Goal: Information Seeking & Learning: Learn about a topic

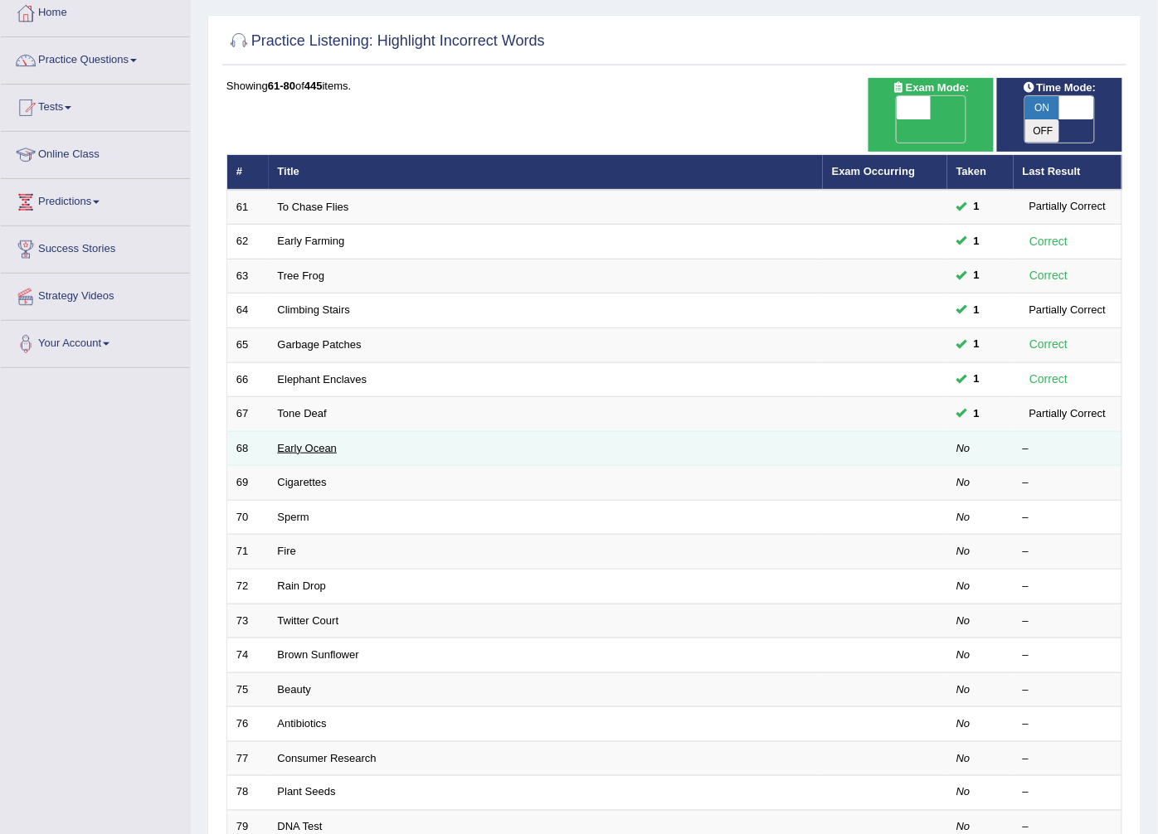
click at [295, 442] on link "Early Ocean" at bounding box center [308, 448] width 60 height 12
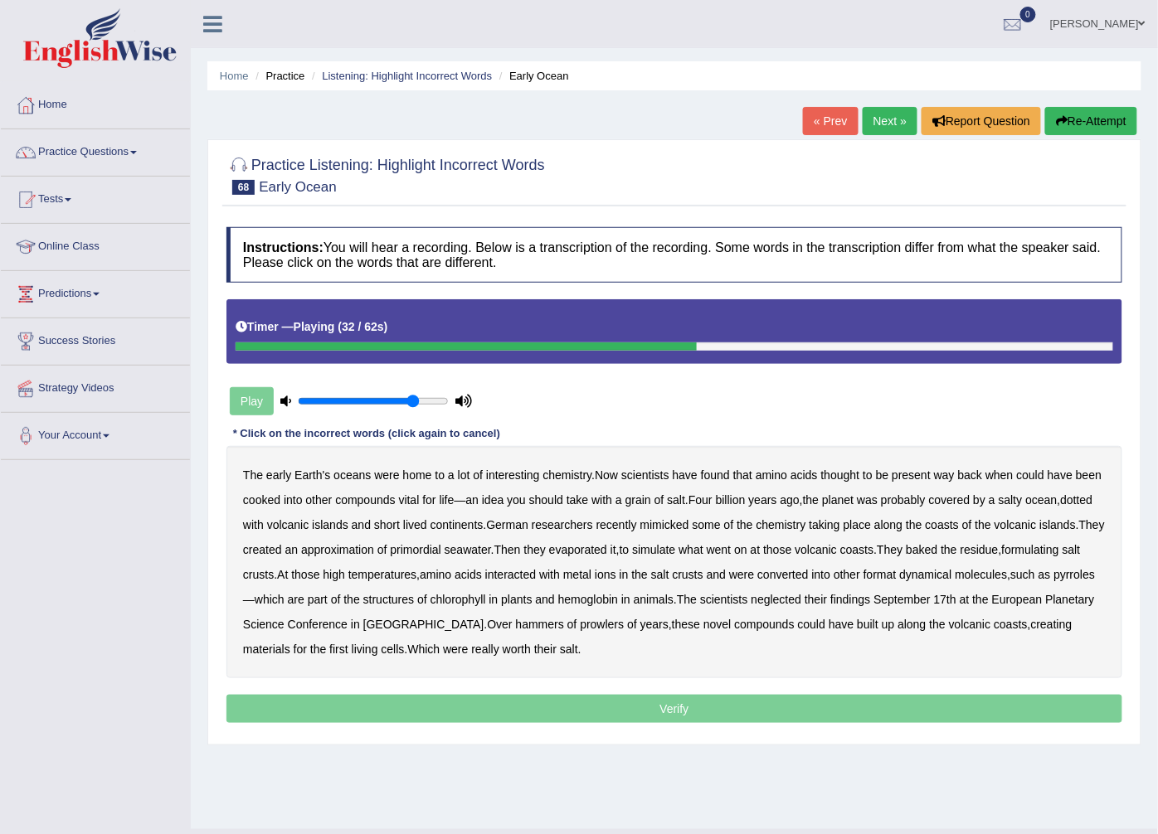
click at [1059, 551] on b "formulating" at bounding box center [1030, 549] width 57 height 13
click at [896, 575] on b "format" at bounding box center [879, 574] width 33 height 13
click at [1086, 541] on div "The early Earth's oceans were home to a lot of interesting chemistry . Now scie…" at bounding box center [674, 562] width 896 height 232
click at [1083, 558] on div "The early Earth's oceans were home to a lot of interesting chemistry . Now scie…" at bounding box center [674, 562] width 896 height 232
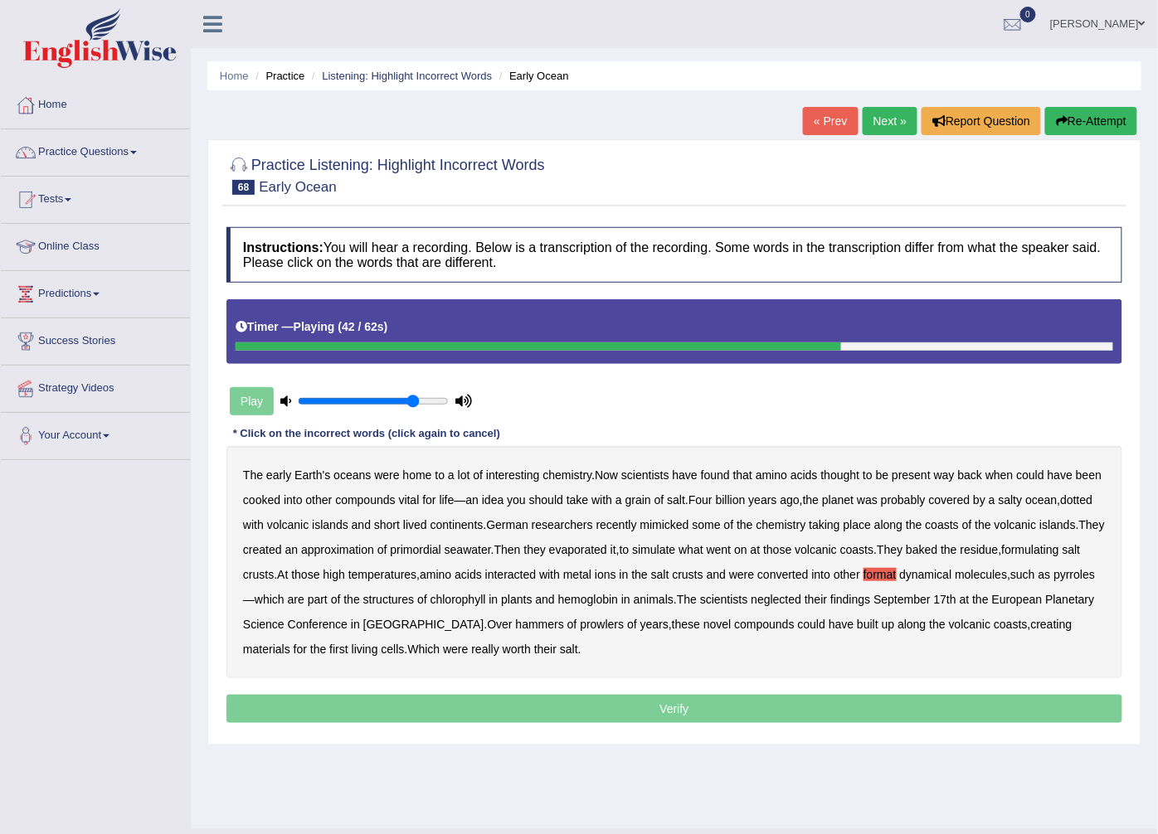
click at [1083, 558] on div "The early Earth's oceans were home to a lot of interesting chemistry . Now scie…" at bounding box center [674, 562] width 896 height 232
click at [1059, 551] on b "formulating" at bounding box center [1030, 549] width 57 height 13
click at [944, 572] on b "dynamical" at bounding box center [926, 574] width 52 height 13
click at [896, 577] on b "format" at bounding box center [879, 574] width 33 height 13
click at [516, 622] on b "hammers" at bounding box center [540, 624] width 48 height 13
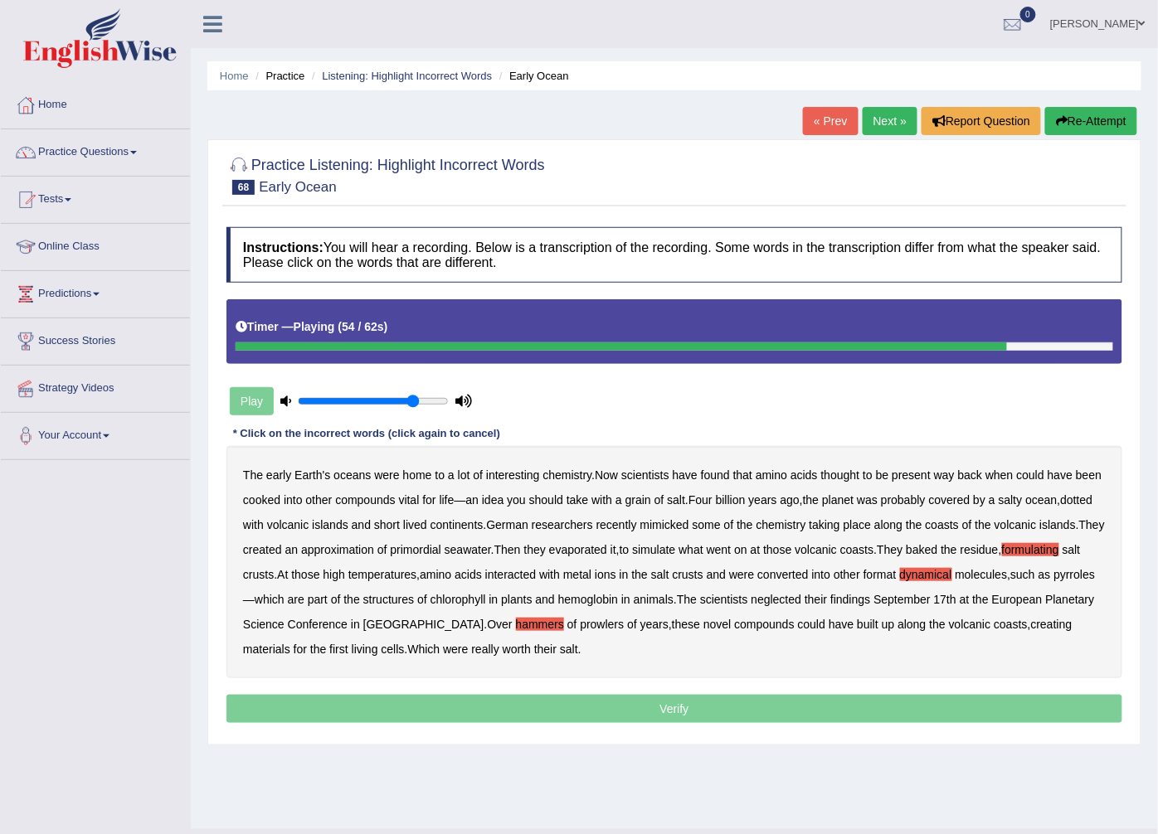
click at [580, 623] on b "prowlers" at bounding box center [602, 624] width 44 height 13
click at [585, 624] on b "prowlers" at bounding box center [602, 624] width 44 height 13
click at [539, 718] on p "Verify" at bounding box center [674, 709] width 896 height 28
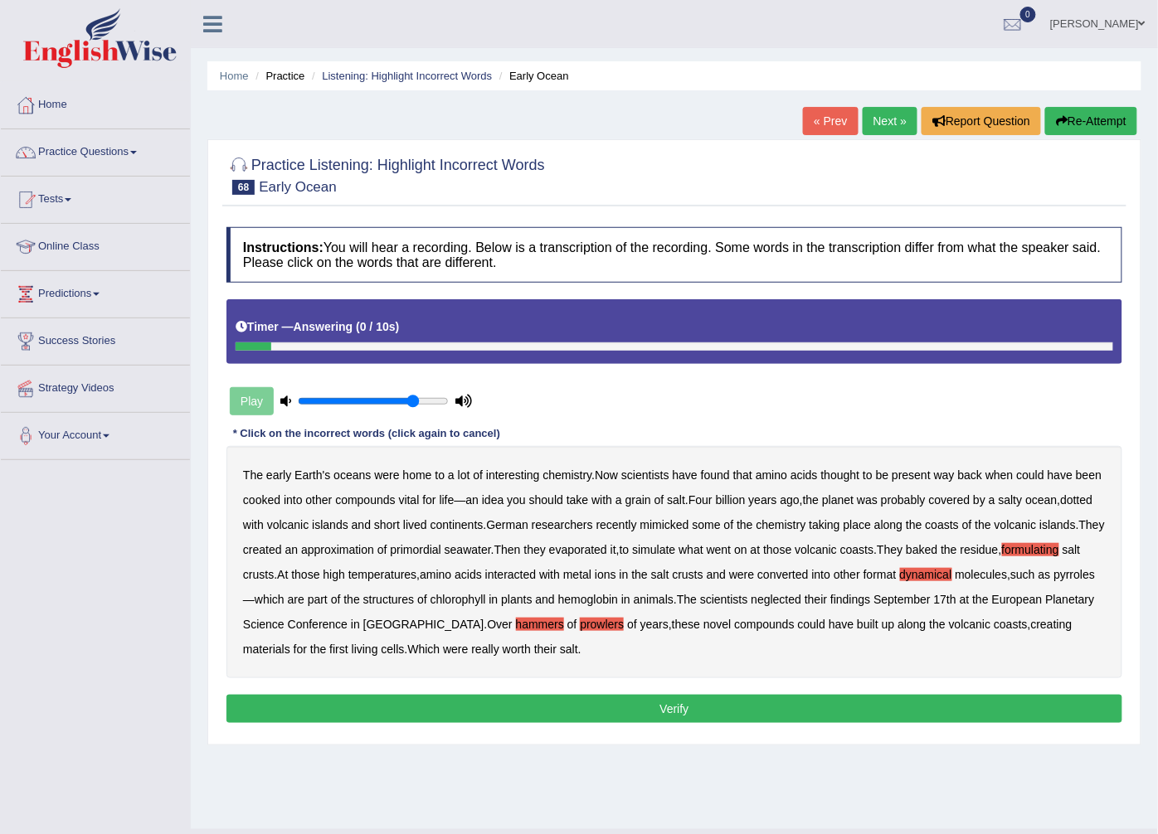
click at [549, 714] on button "Verify" at bounding box center [674, 709] width 896 height 28
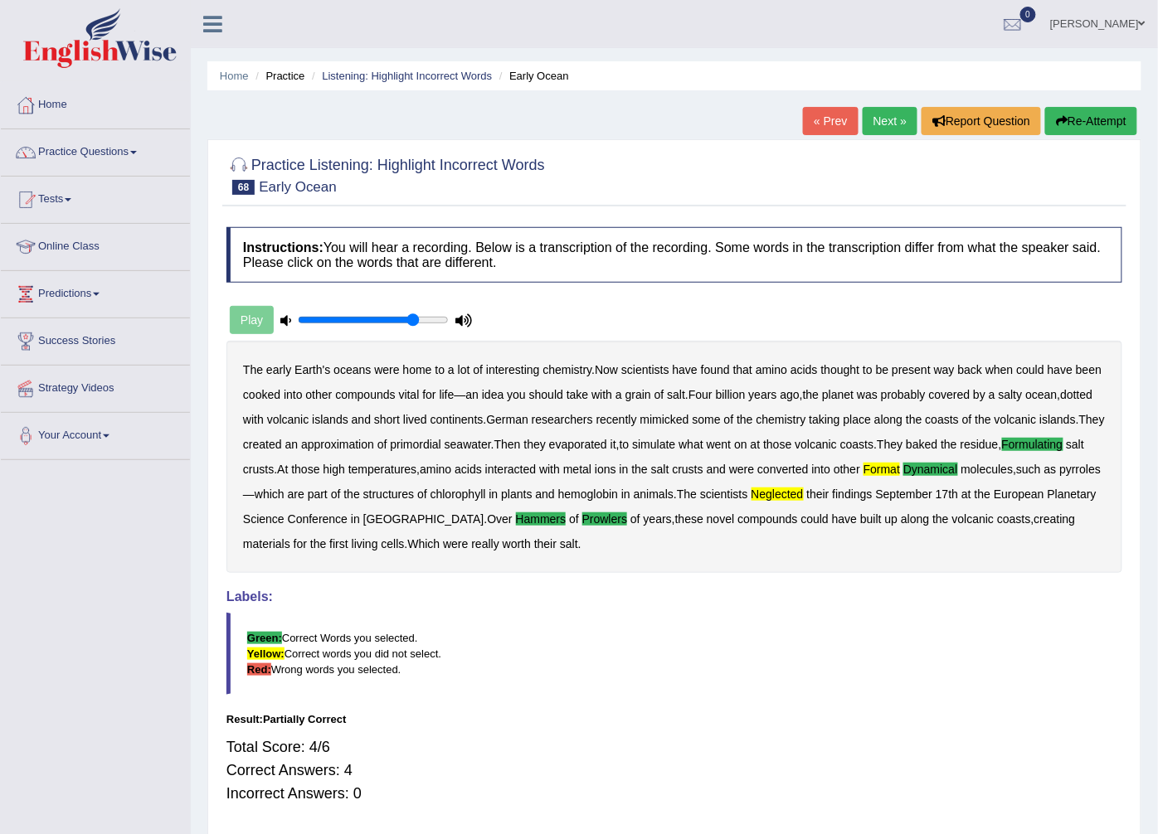
click at [894, 111] on link "Next »" at bounding box center [889, 121] width 55 height 28
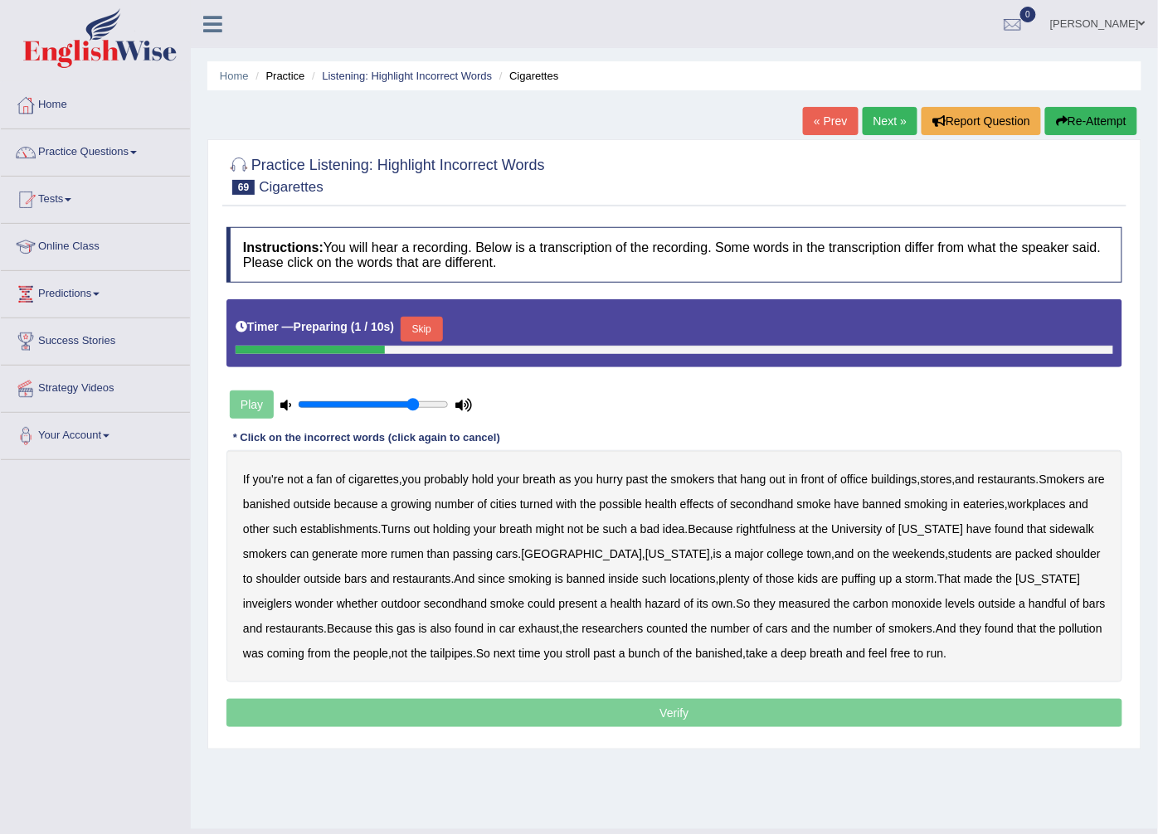
click at [420, 332] on button "Skip" at bounding box center [421, 329] width 41 height 25
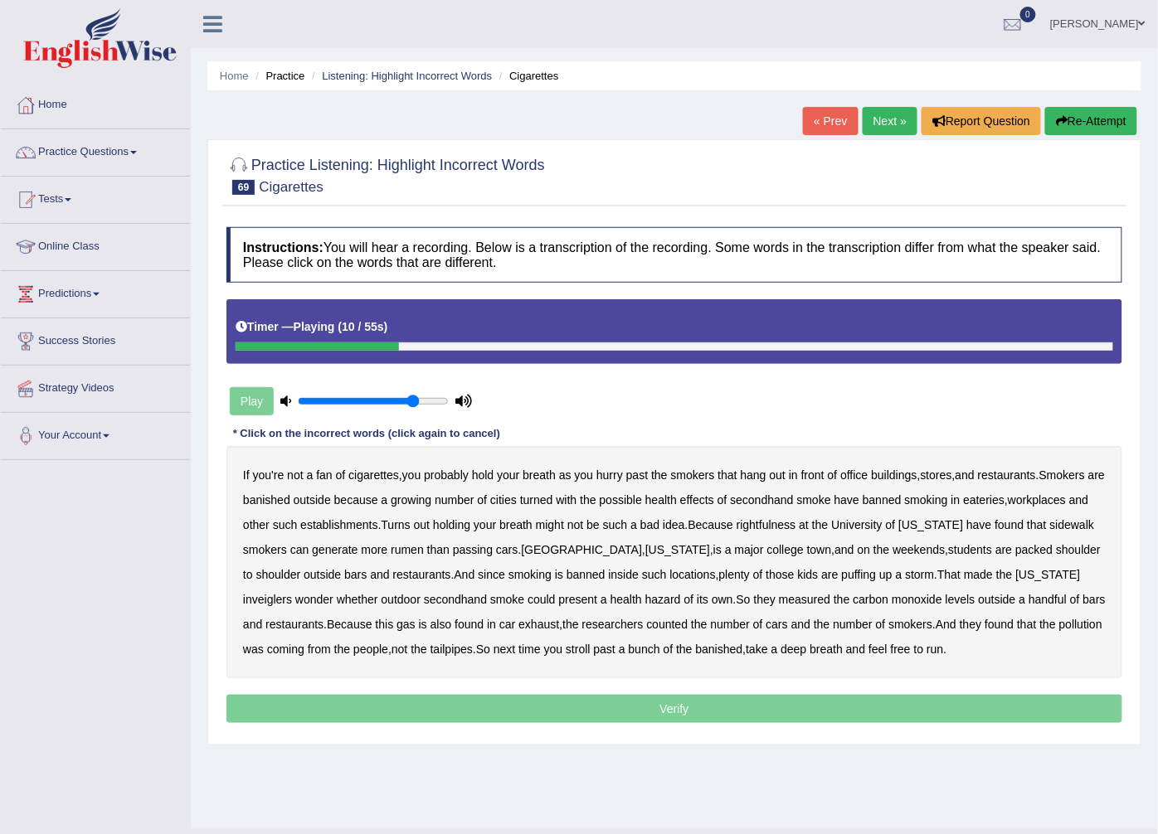
click at [553, 500] on b "turned" at bounding box center [536, 499] width 33 height 13
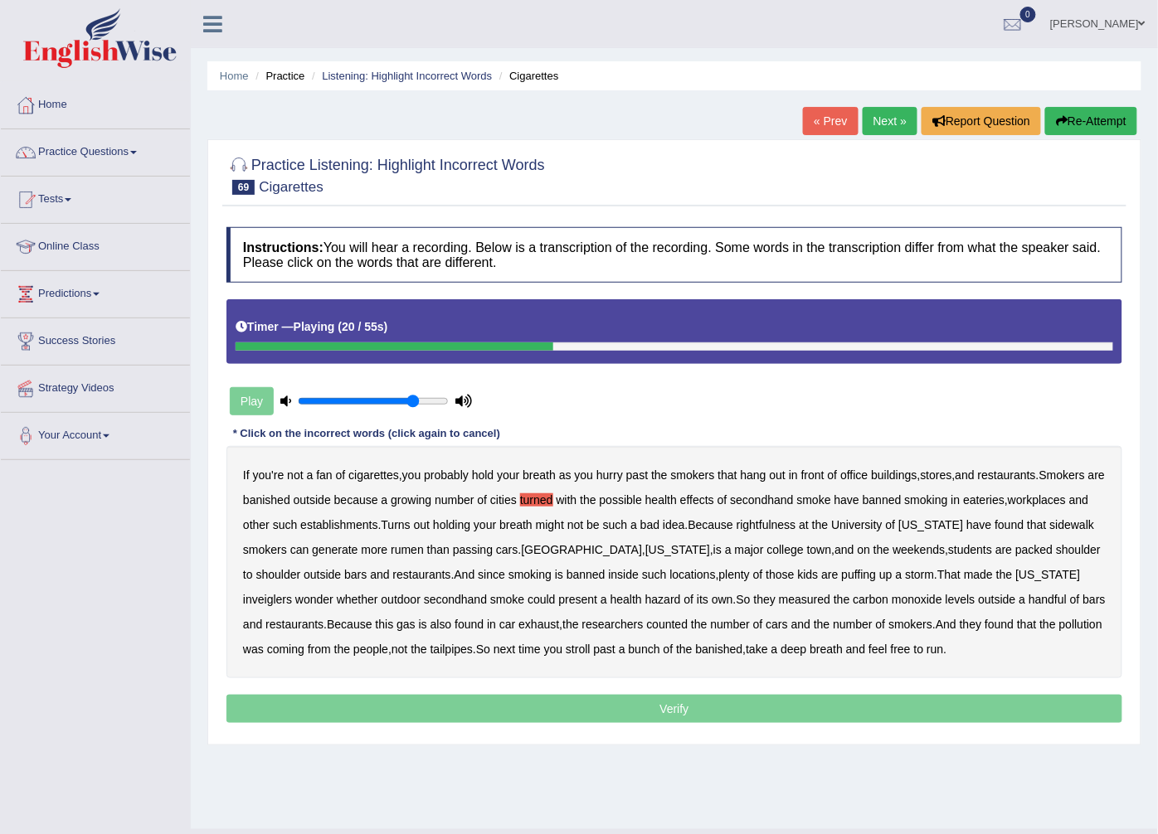
click at [793, 526] on b "rightfulness" at bounding box center [766, 524] width 60 height 13
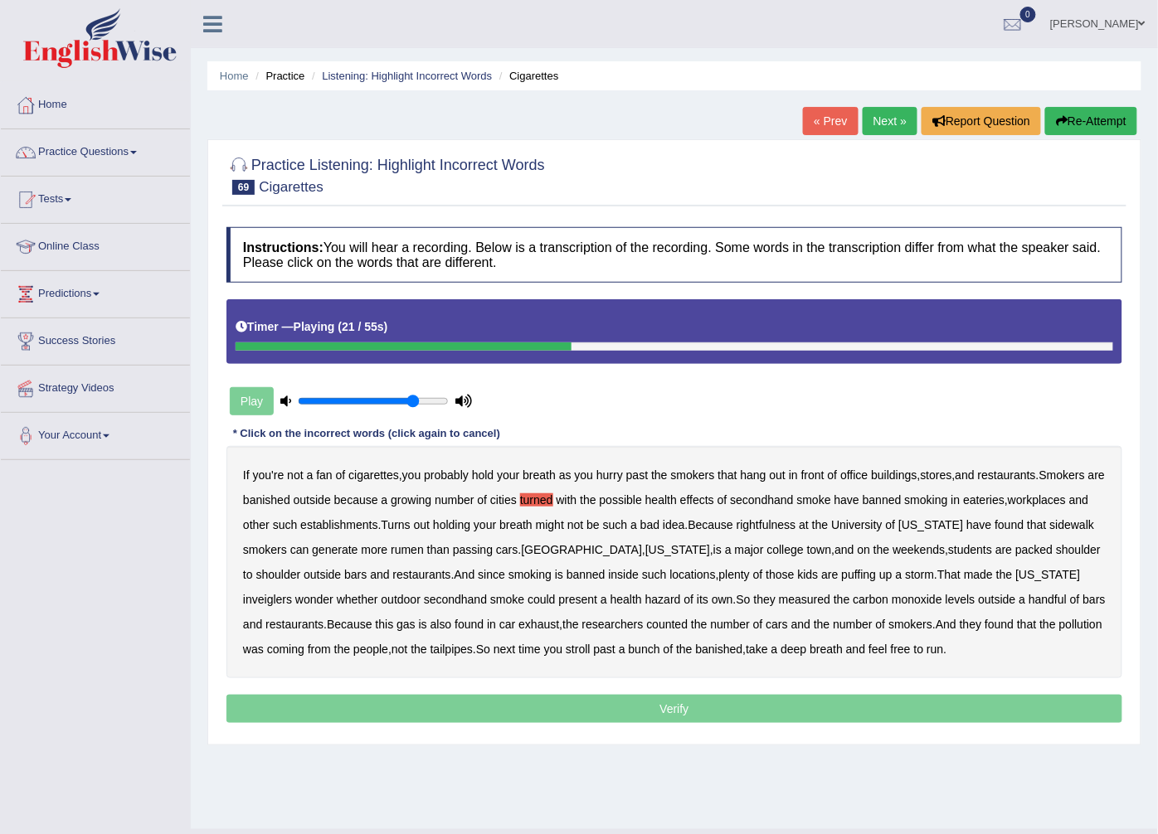
click at [793, 526] on b "rightfulness" at bounding box center [766, 524] width 60 height 13
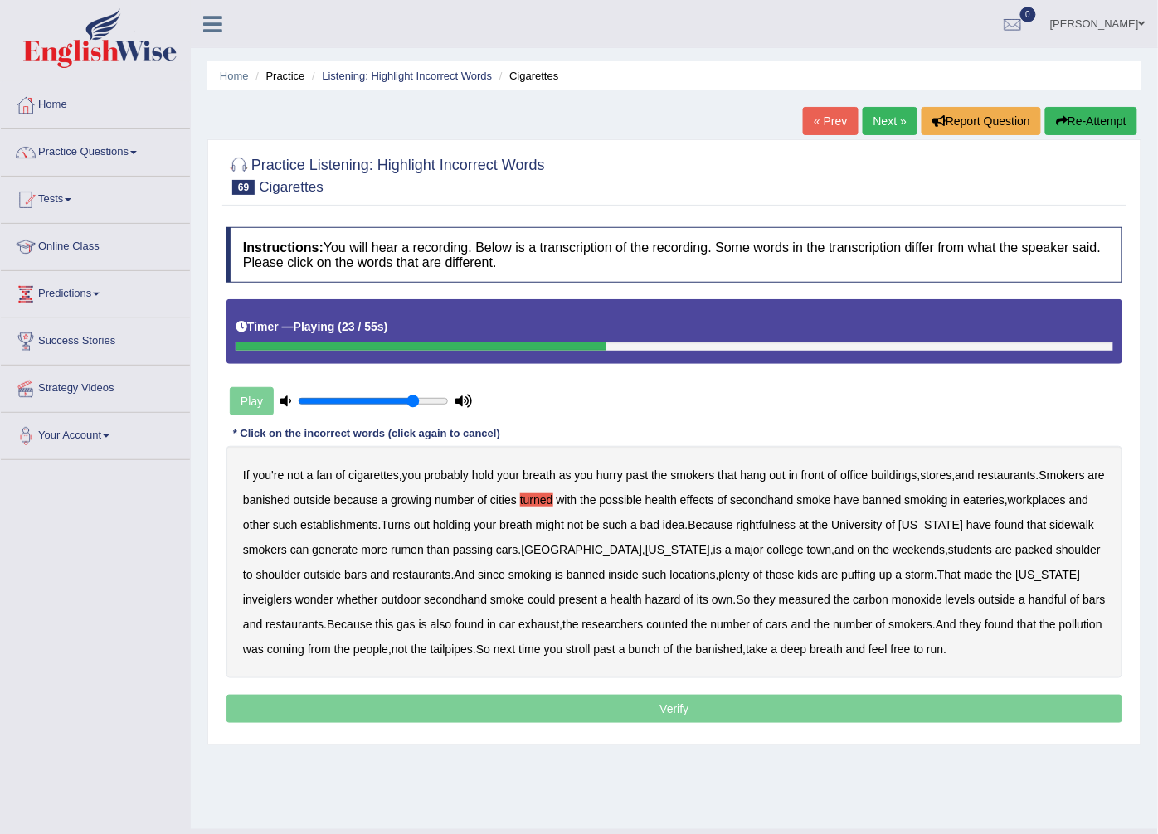
click at [790, 519] on b "rightfulness" at bounding box center [766, 524] width 60 height 13
click at [338, 545] on b "generate" at bounding box center [335, 549] width 46 height 13
click at [398, 549] on b "rumen" at bounding box center [407, 549] width 33 height 13
click at [333, 548] on b "generate" at bounding box center [335, 549] width 46 height 13
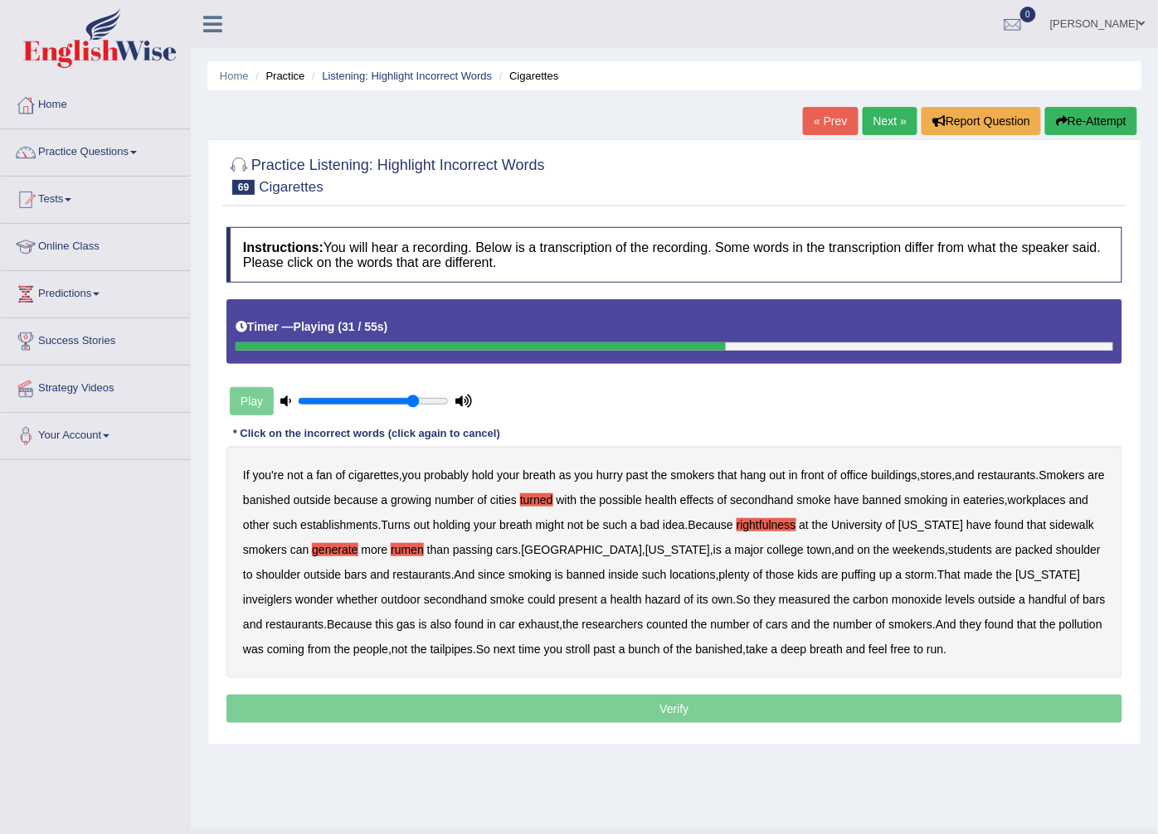
click at [347, 548] on b "generate" at bounding box center [335, 549] width 46 height 13
click at [292, 593] on b "inveiglers" at bounding box center [267, 599] width 49 height 13
click at [767, 711] on p "Verify" at bounding box center [674, 709] width 896 height 28
click at [767, 711] on button "Verify" at bounding box center [674, 709] width 896 height 28
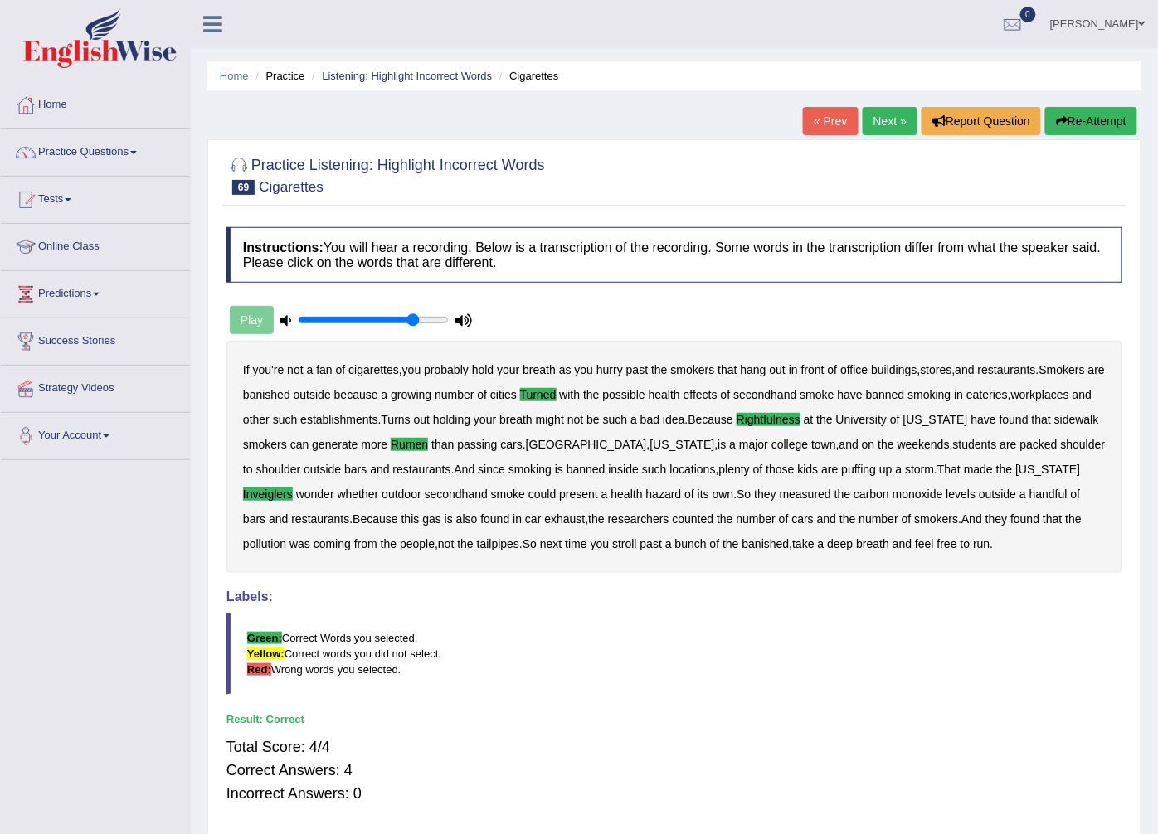
click at [876, 118] on link "Next »" at bounding box center [889, 121] width 55 height 28
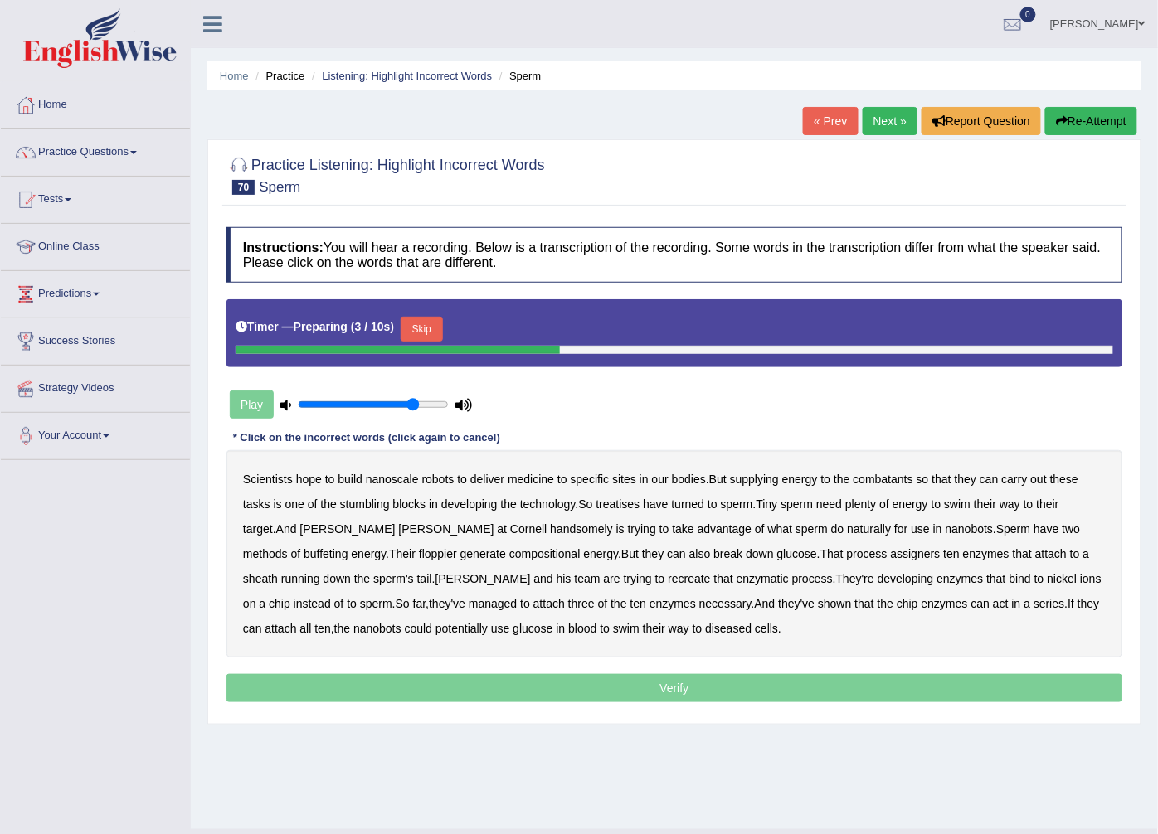
click at [420, 335] on button "Skip" at bounding box center [421, 329] width 41 height 25
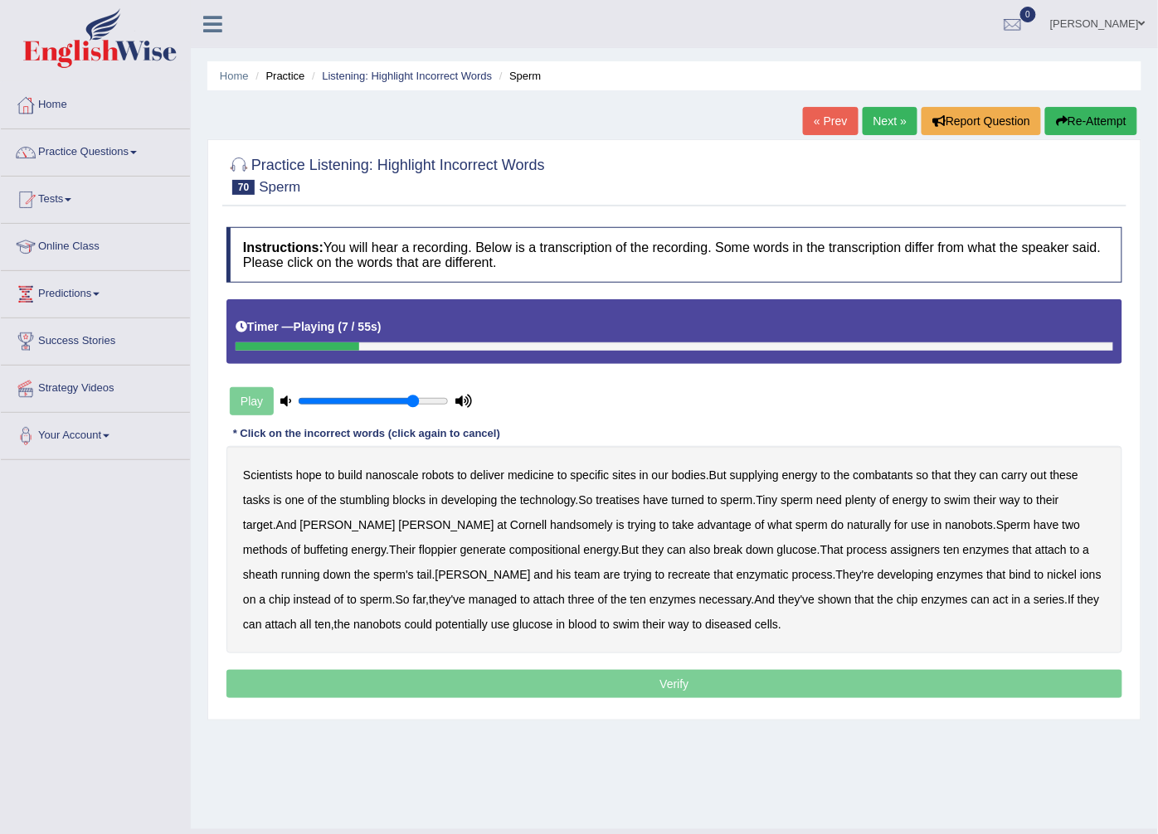
click at [882, 471] on b "combatants" at bounding box center [883, 475] width 60 height 13
click at [632, 498] on b "treatises" at bounding box center [618, 499] width 44 height 13
click at [550, 531] on b "handsomely" at bounding box center [581, 524] width 63 height 13
click at [403, 517] on div "Scientists hope to build nanoscale robots to deliver medicine to specific sites…" at bounding box center [674, 549] width 896 height 207
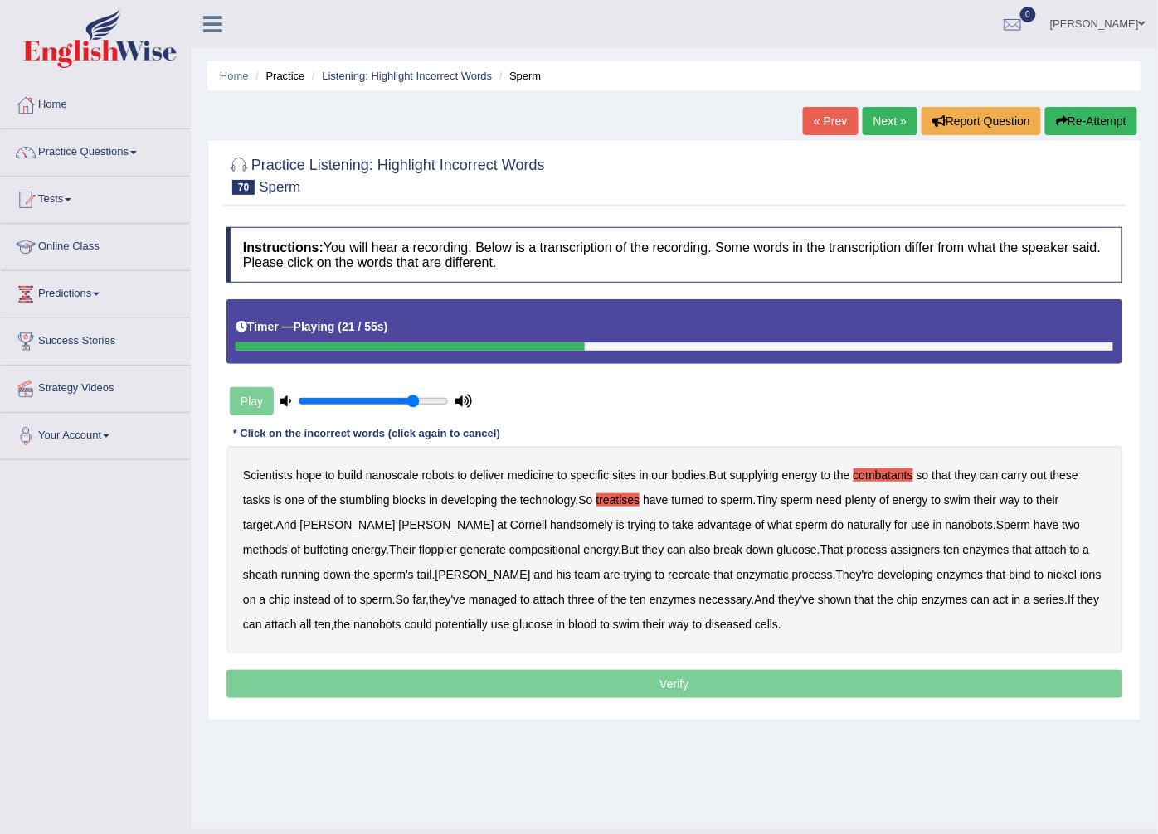
click at [403, 517] on div "Scientists hope to build nanoscale robots to deliver medicine to specific sites…" at bounding box center [674, 549] width 896 height 207
click at [550, 527] on b "handsomely" at bounding box center [581, 524] width 63 height 13
click at [347, 543] on b "buffeting" at bounding box center [325, 549] width 44 height 13
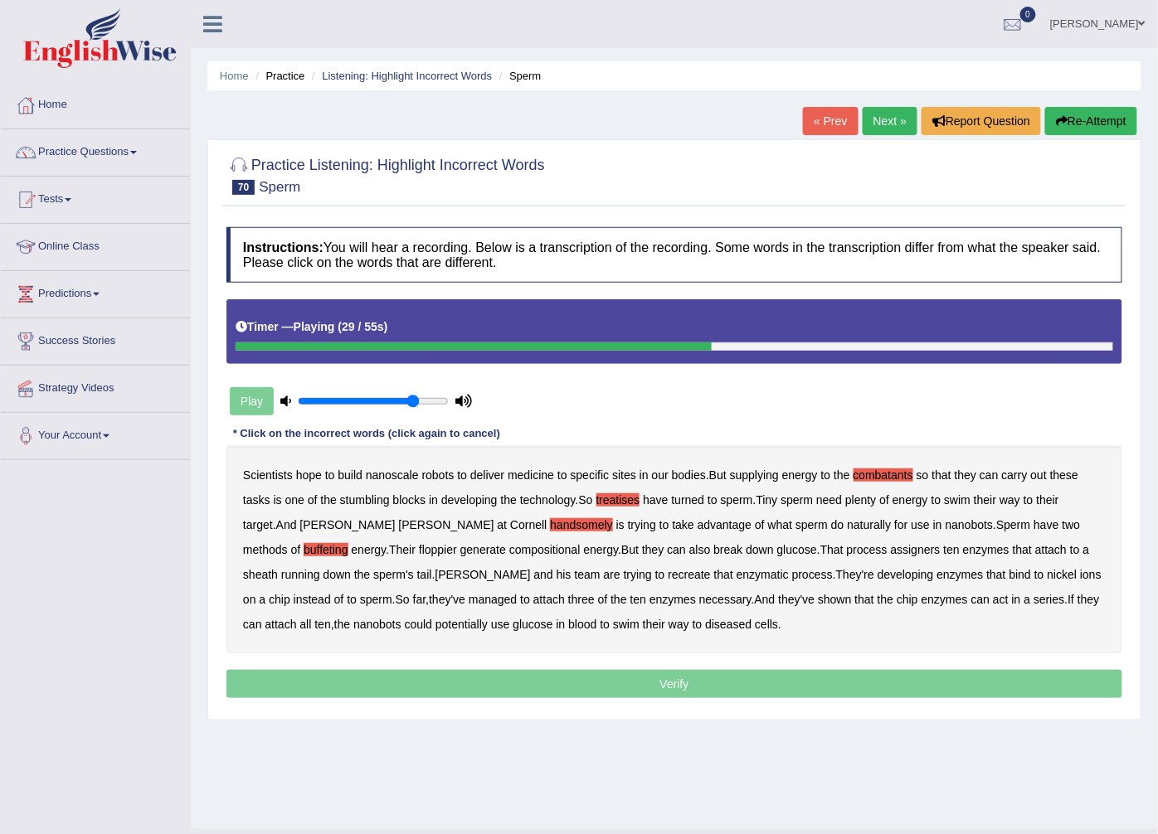
click at [419, 549] on b "floppier" at bounding box center [438, 549] width 38 height 13
click at [585, 692] on p "Verify" at bounding box center [674, 684] width 896 height 28
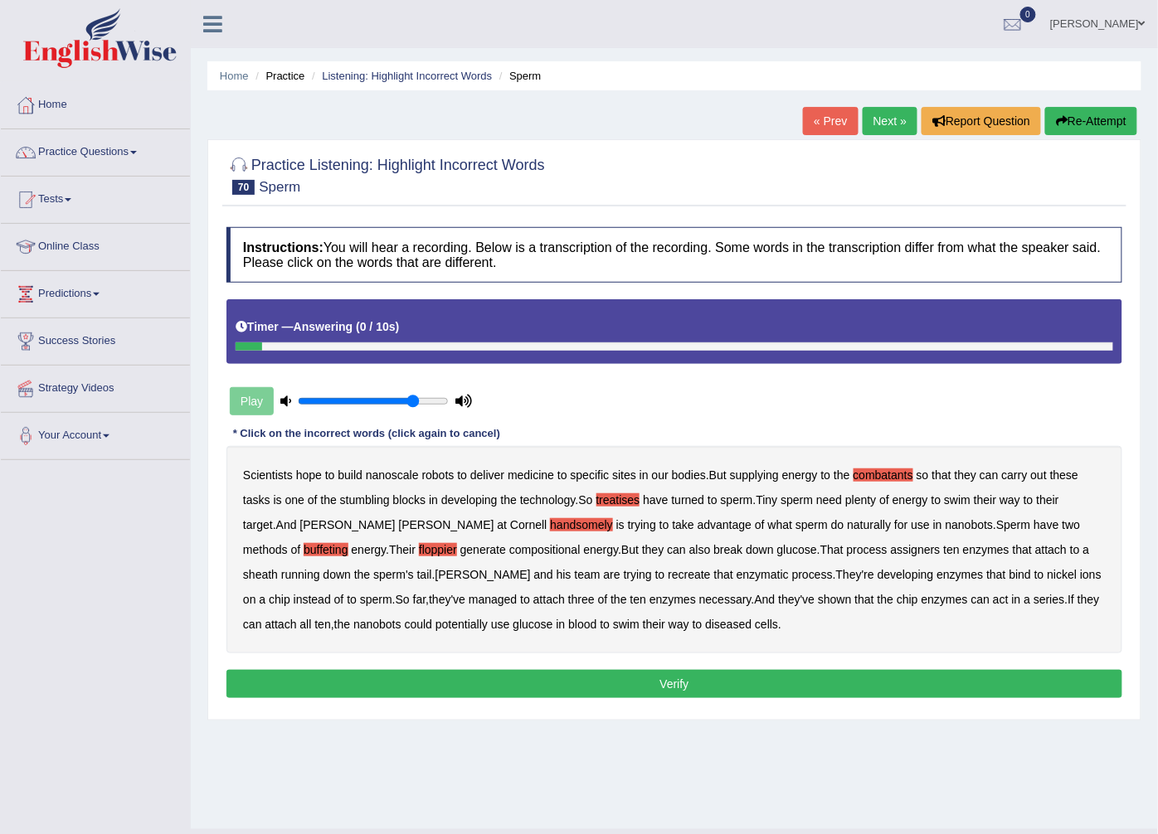
click at [585, 692] on button "Verify" at bounding box center [674, 684] width 896 height 28
click at [585, 692] on div "Home Practice Listening: Highlight Incorrect Words Sperm « Prev Next » Report Q…" at bounding box center [674, 414] width 967 height 829
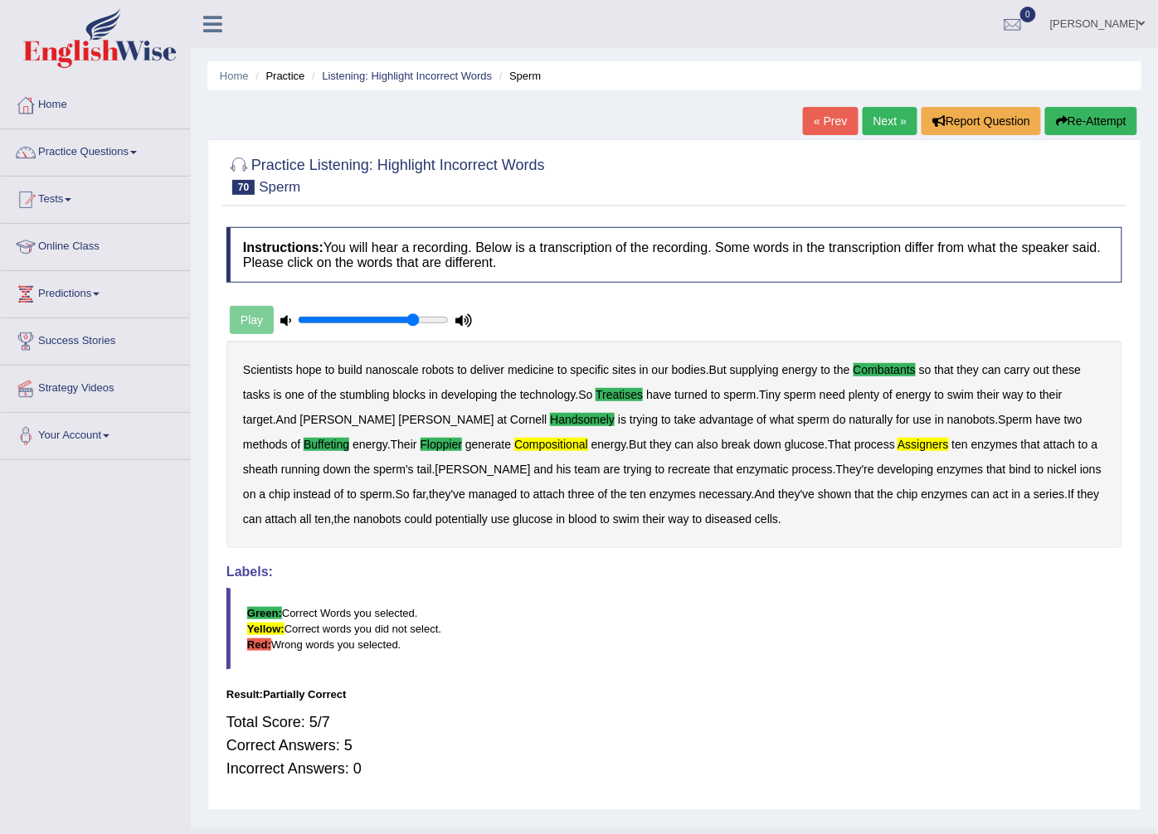
click at [886, 126] on link "Next »" at bounding box center [889, 121] width 55 height 28
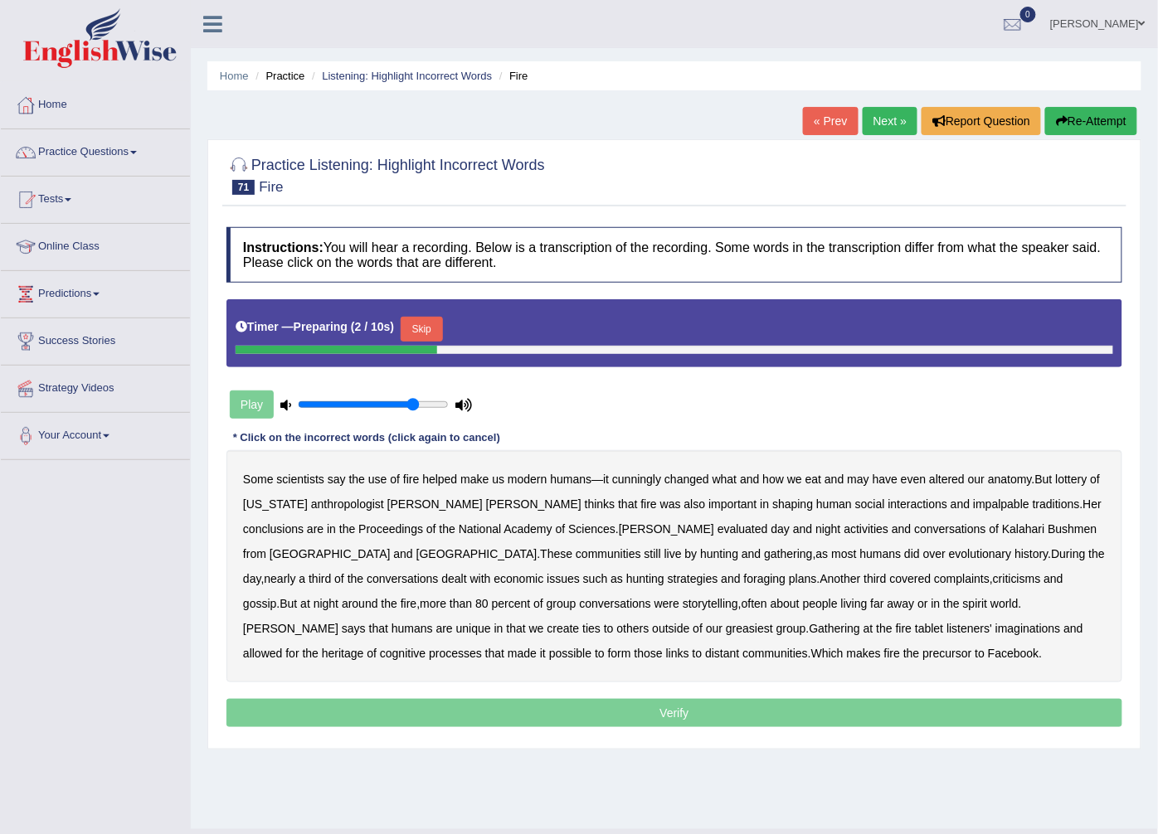
click at [407, 328] on button "Skip" at bounding box center [421, 329] width 41 height 25
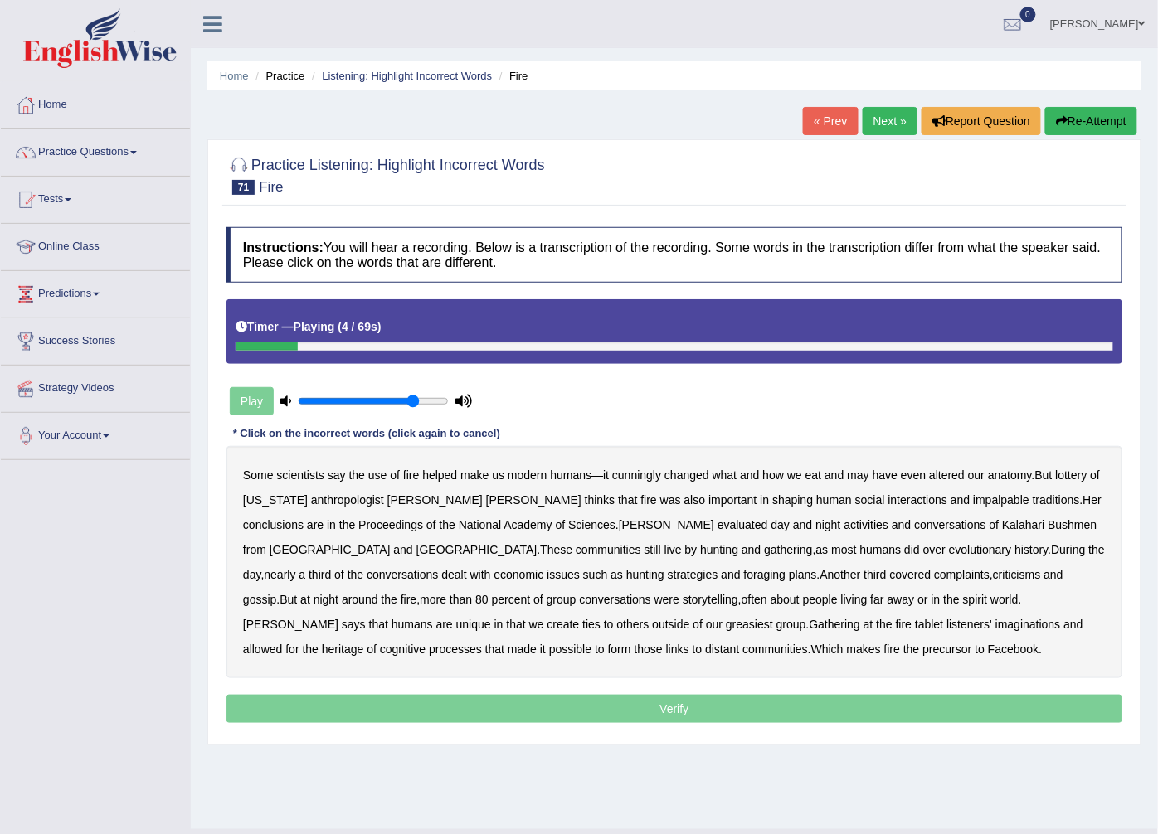
click at [635, 473] on b "cunningly" at bounding box center [636, 475] width 49 height 13
click at [650, 474] on b "cunningly" at bounding box center [636, 475] width 49 height 13
click at [973, 500] on b "impalpable" at bounding box center [1001, 499] width 56 height 13
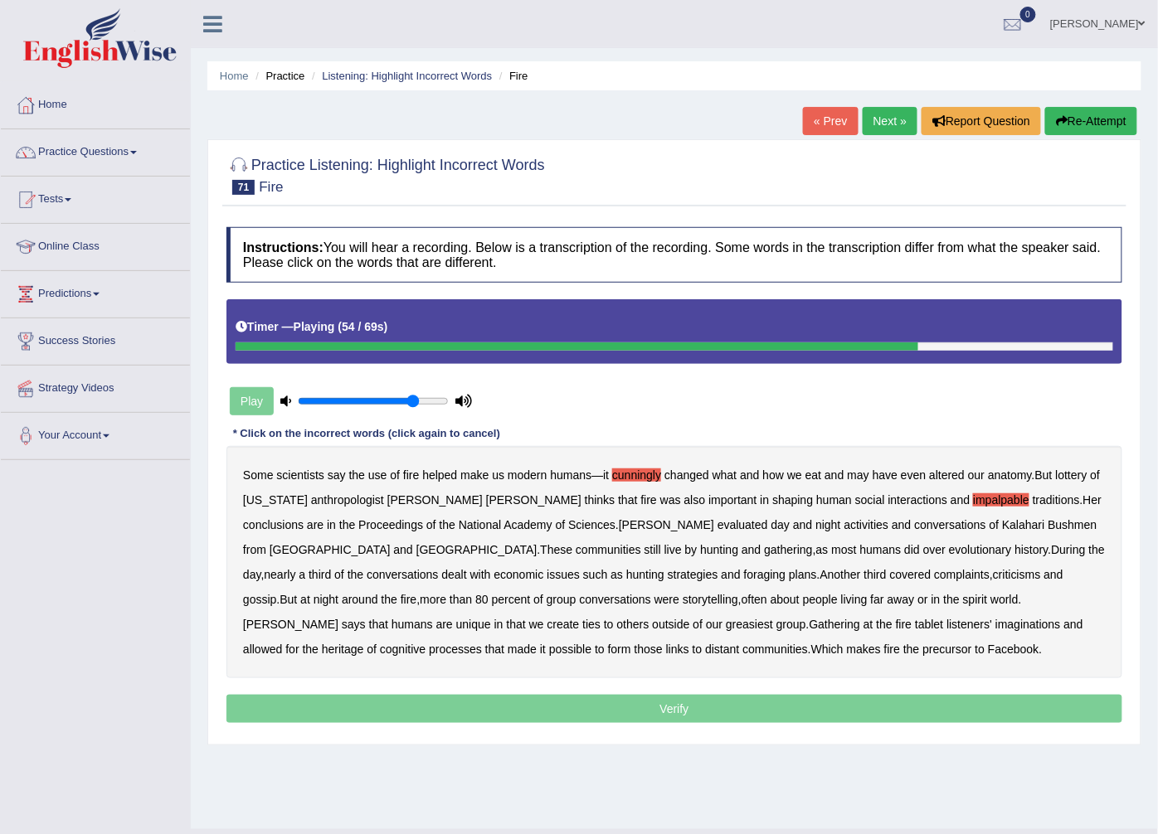
click at [726, 624] on b "greasiest" at bounding box center [749, 624] width 47 height 13
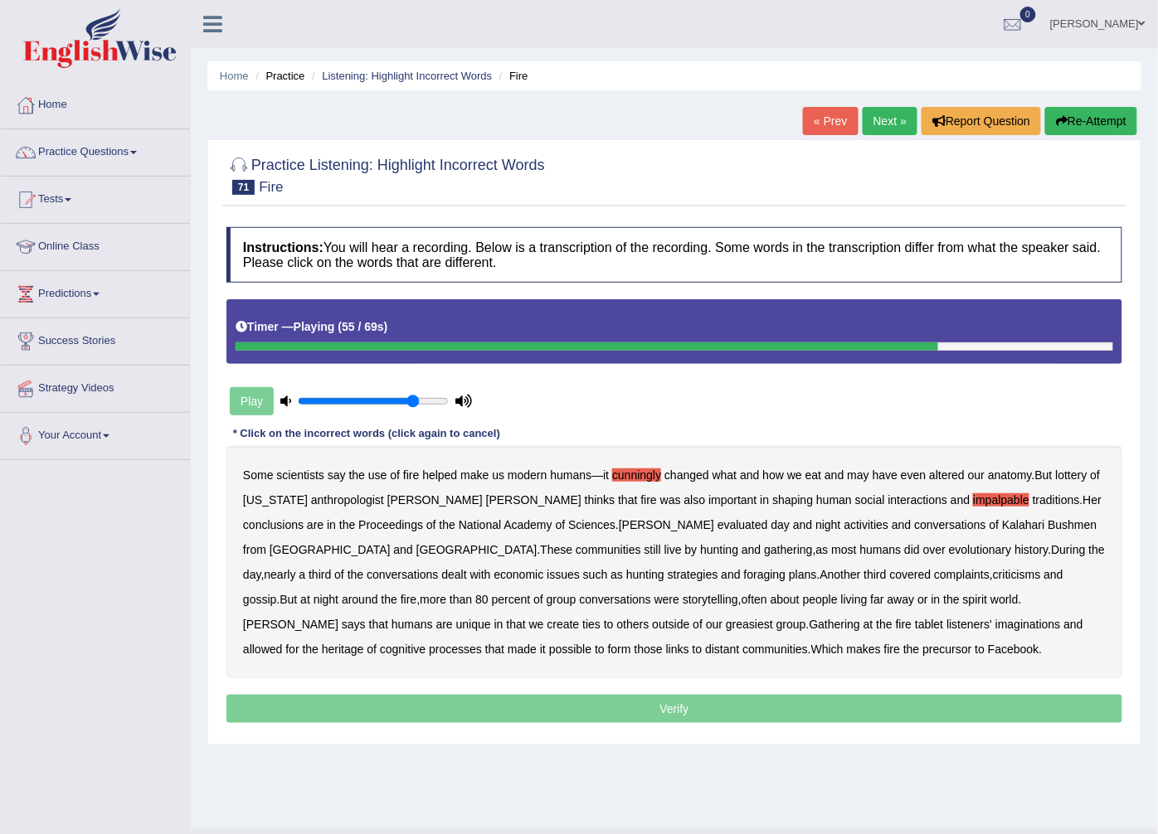
click at [726, 624] on b "greasiest" at bounding box center [749, 624] width 47 height 13
click at [364, 643] on b "heritage" at bounding box center [343, 649] width 42 height 13
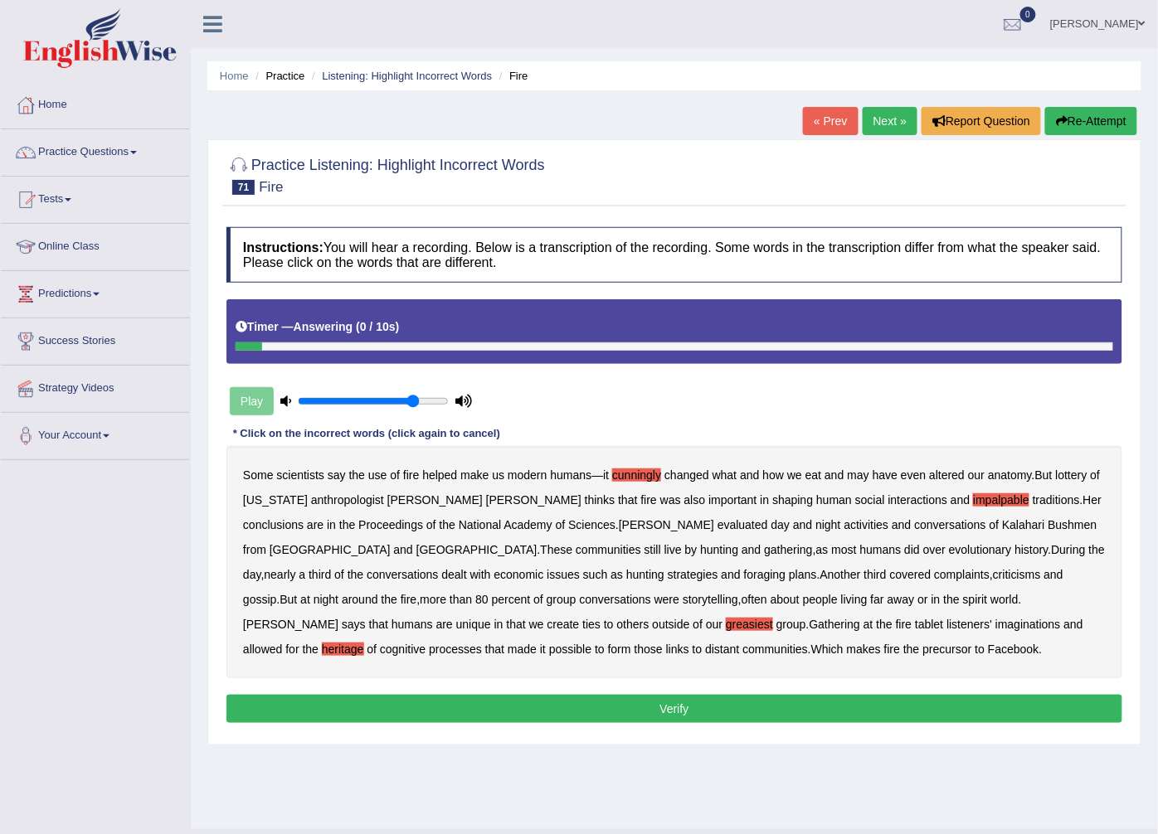
click at [637, 706] on button "Verify" at bounding box center [674, 709] width 896 height 28
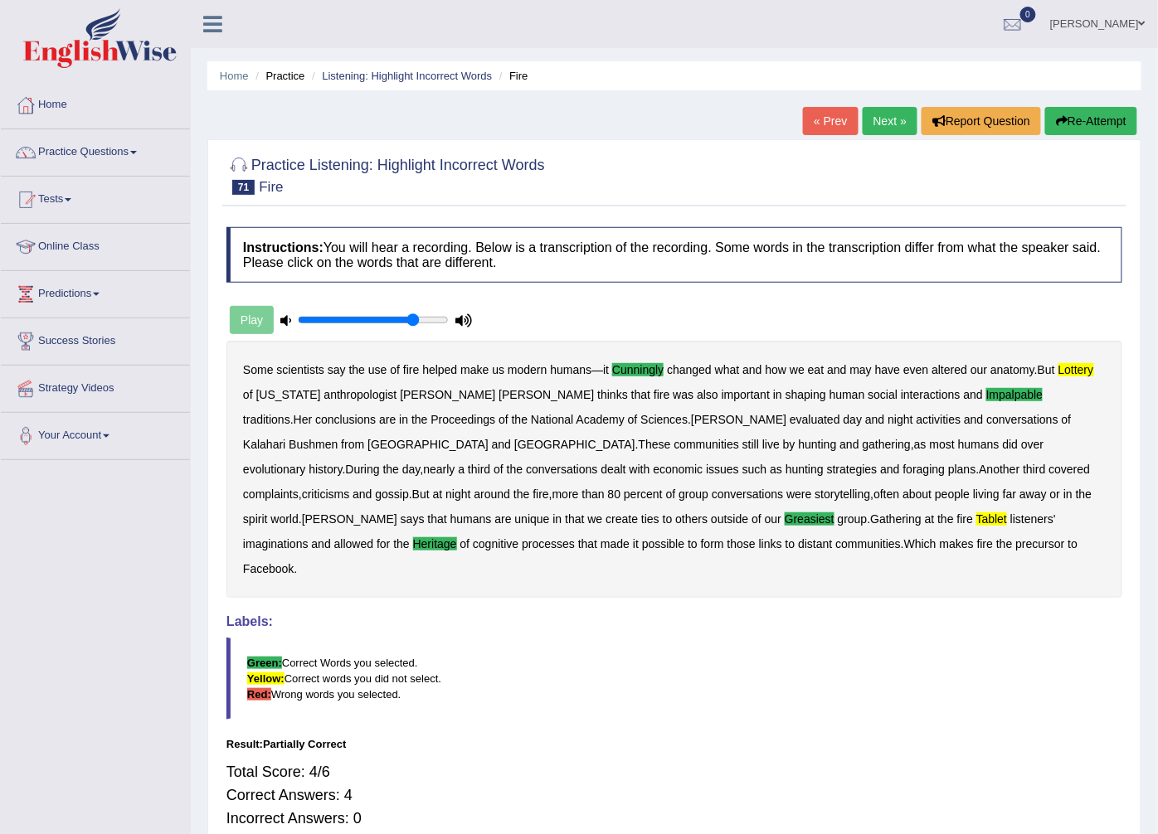
click at [976, 518] on b "tablet" at bounding box center [991, 518] width 31 height 13
click at [1062, 362] on div "Some scientists say the use of fire helped make us modern humans — it cunningly…" at bounding box center [674, 469] width 896 height 257
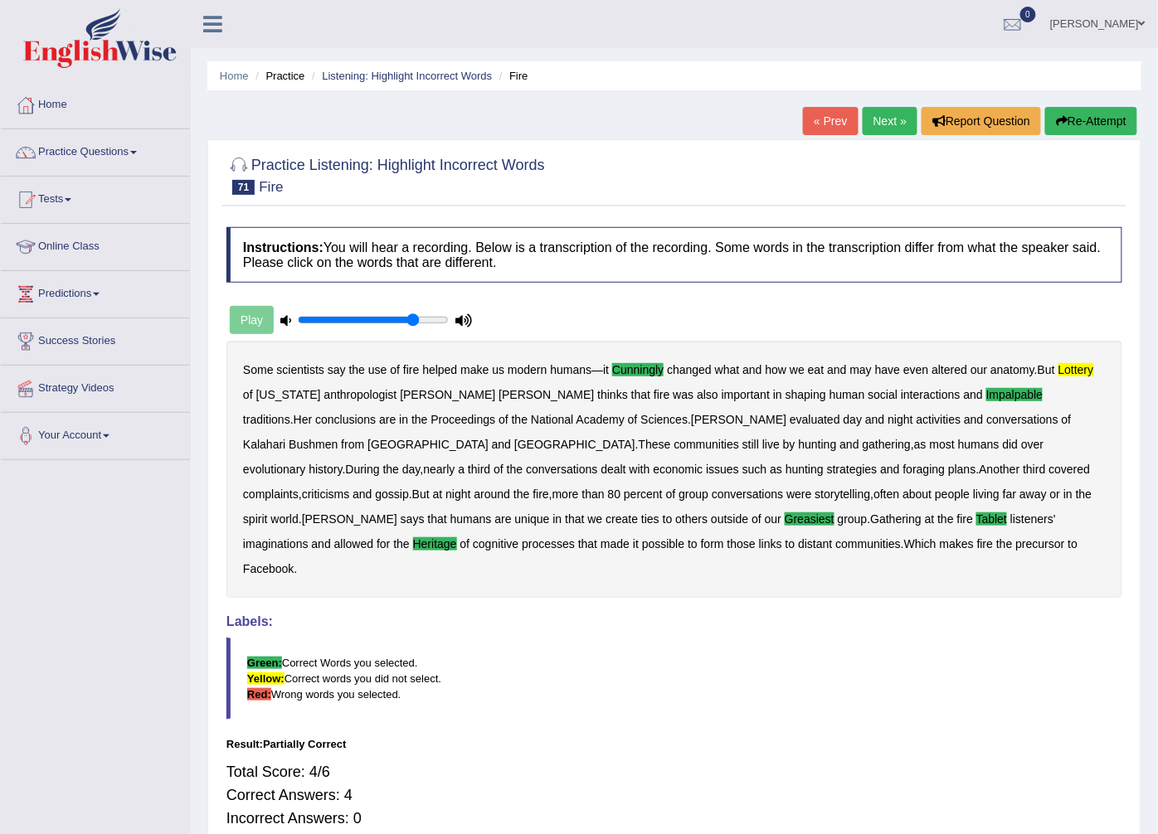
click at [1060, 367] on b "lottery" at bounding box center [1076, 369] width 36 height 13
click at [1059, 367] on b "lottery" at bounding box center [1076, 369] width 36 height 13
click at [883, 125] on link "Next »" at bounding box center [889, 121] width 55 height 28
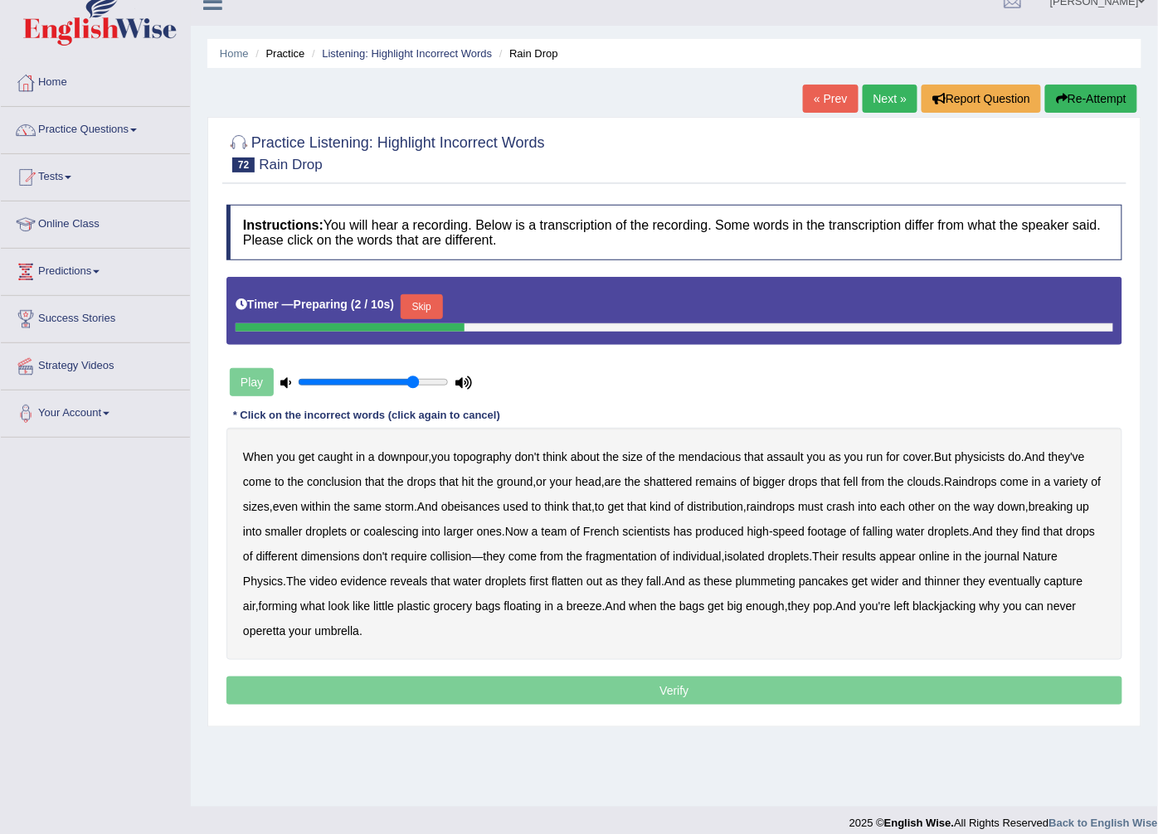
scroll to position [36, 0]
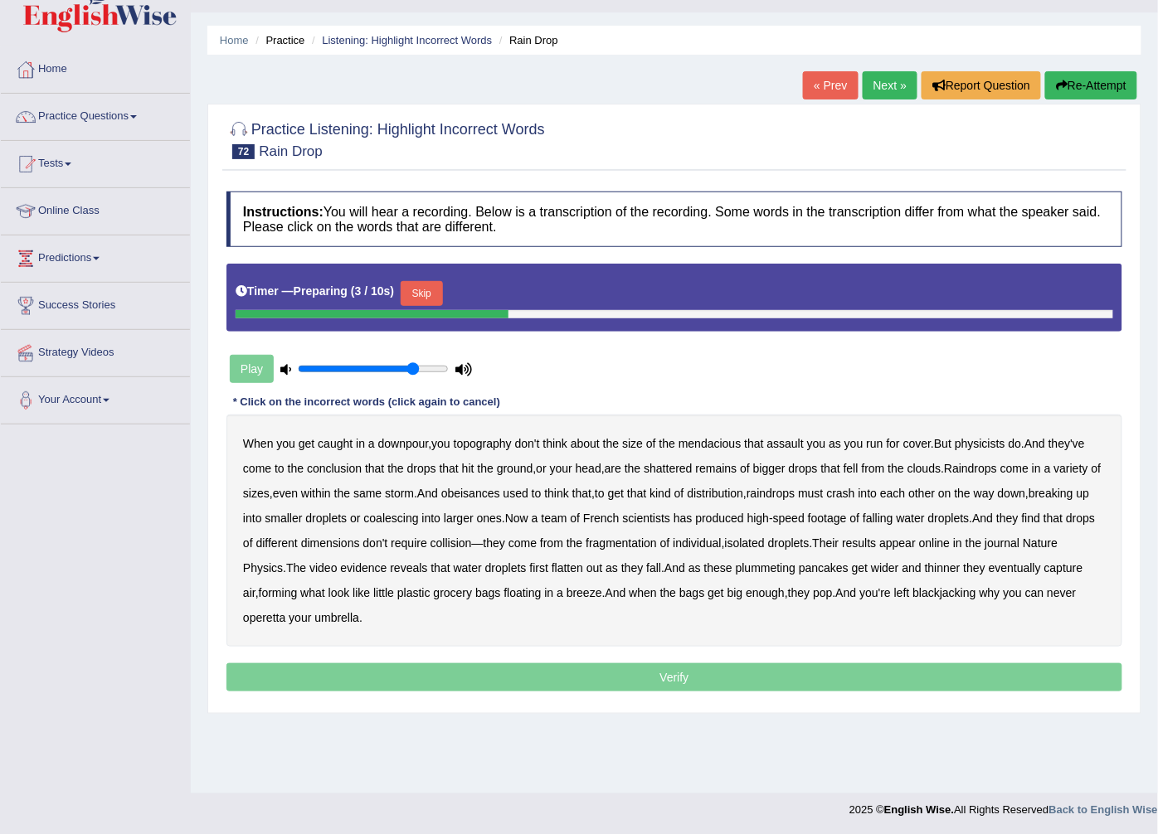
click at [430, 280] on div "Timer — Preparing ( 3 / 10s ) Skip" at bounding box center [673, 293] width 877 height 33
click at [423, 297] on button "Skip" at bounding box center [421, 293] width 41 height 25
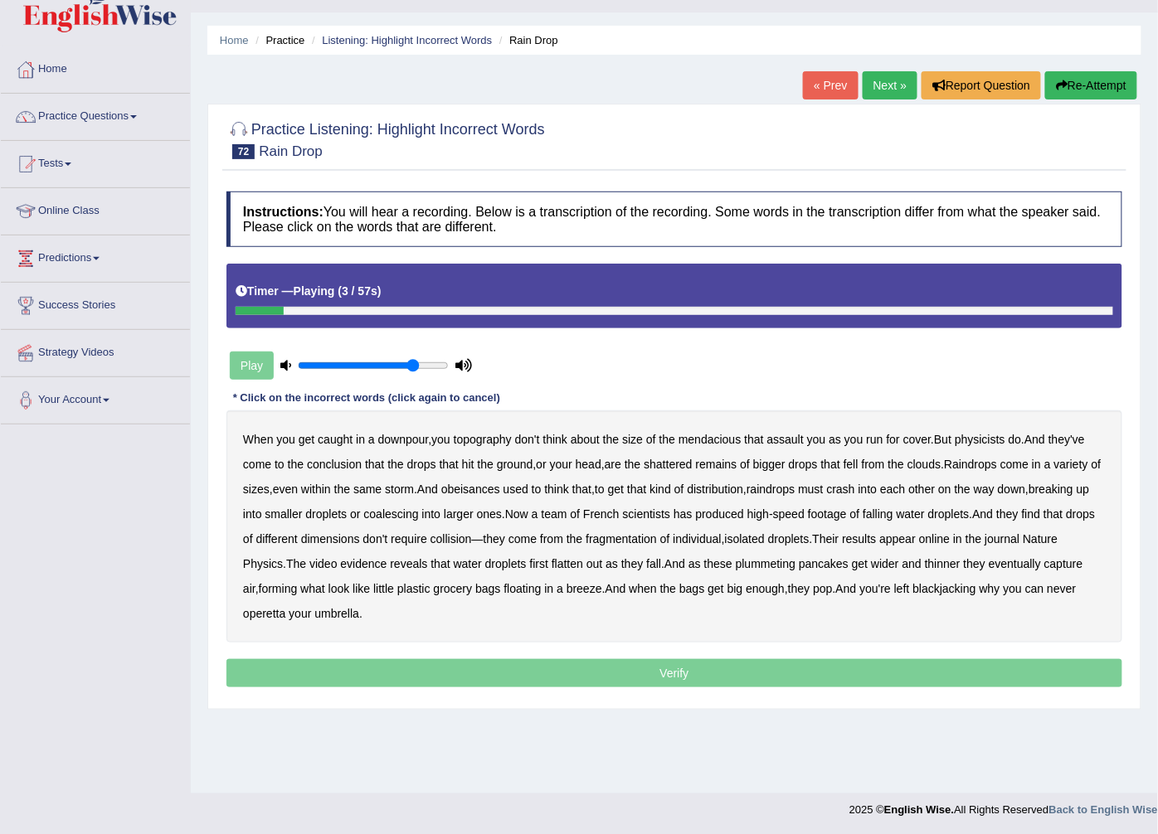
click at [486, 437] on b "topography" at bounding box center [483, 439] width 58 height 13
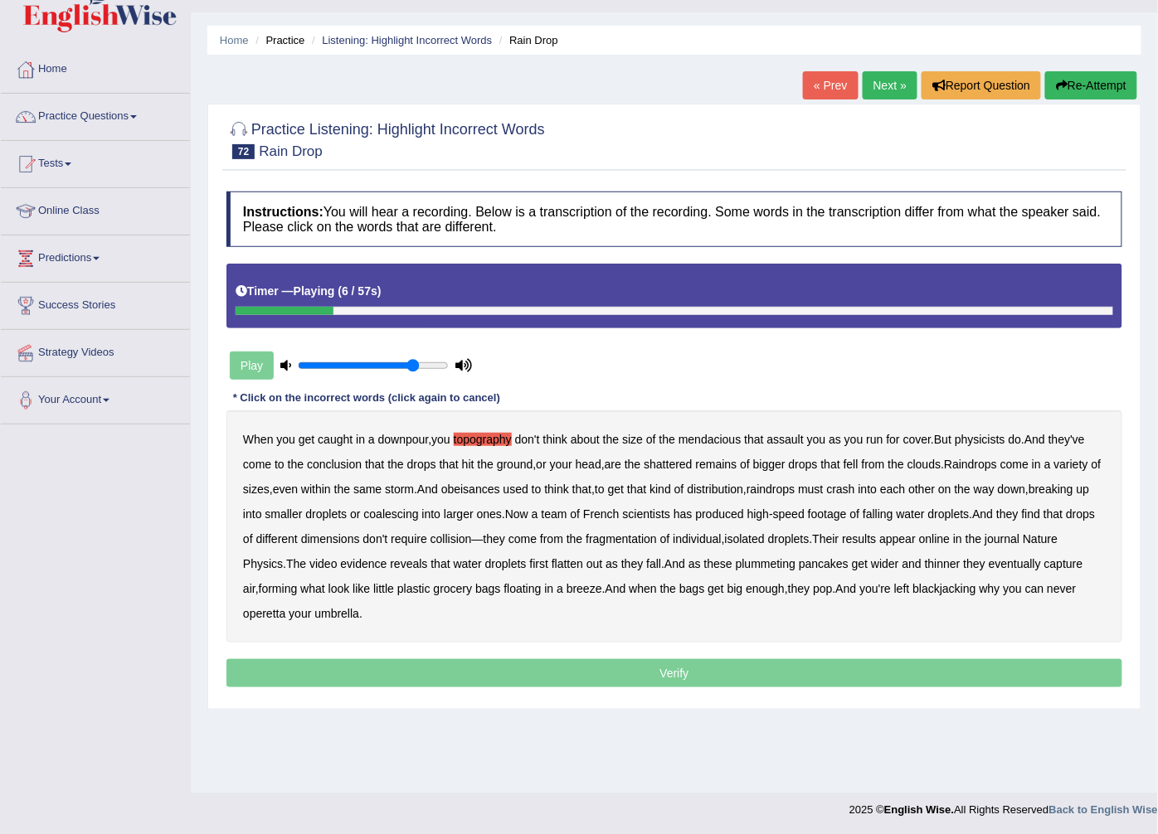
click at [706, 443] on b "mendacious" at bounding box center [709, 439] width 63 height 13
click at [489, 489] on b "obeisances" at bounding box center [470, 489] width 59 height 13
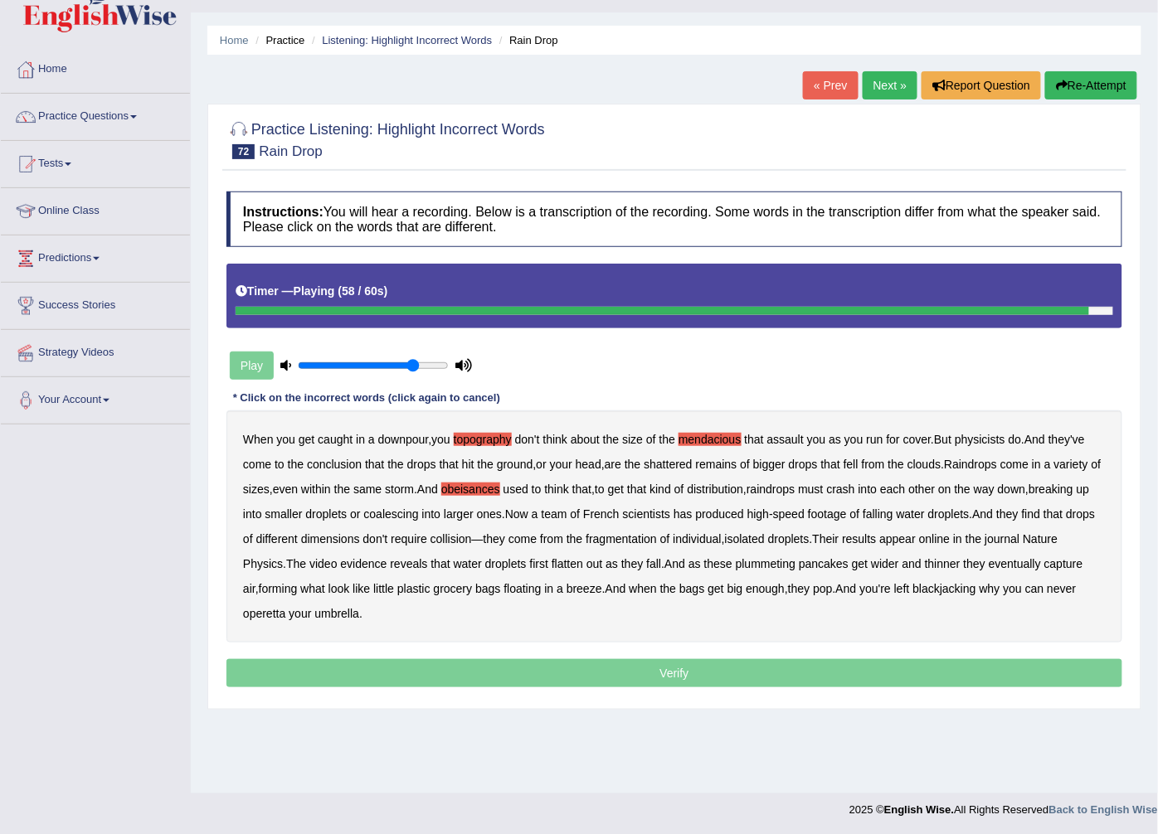
click at [926, 585] on b "blackjacking" at bounding box center [944, 588] width 63 height 13
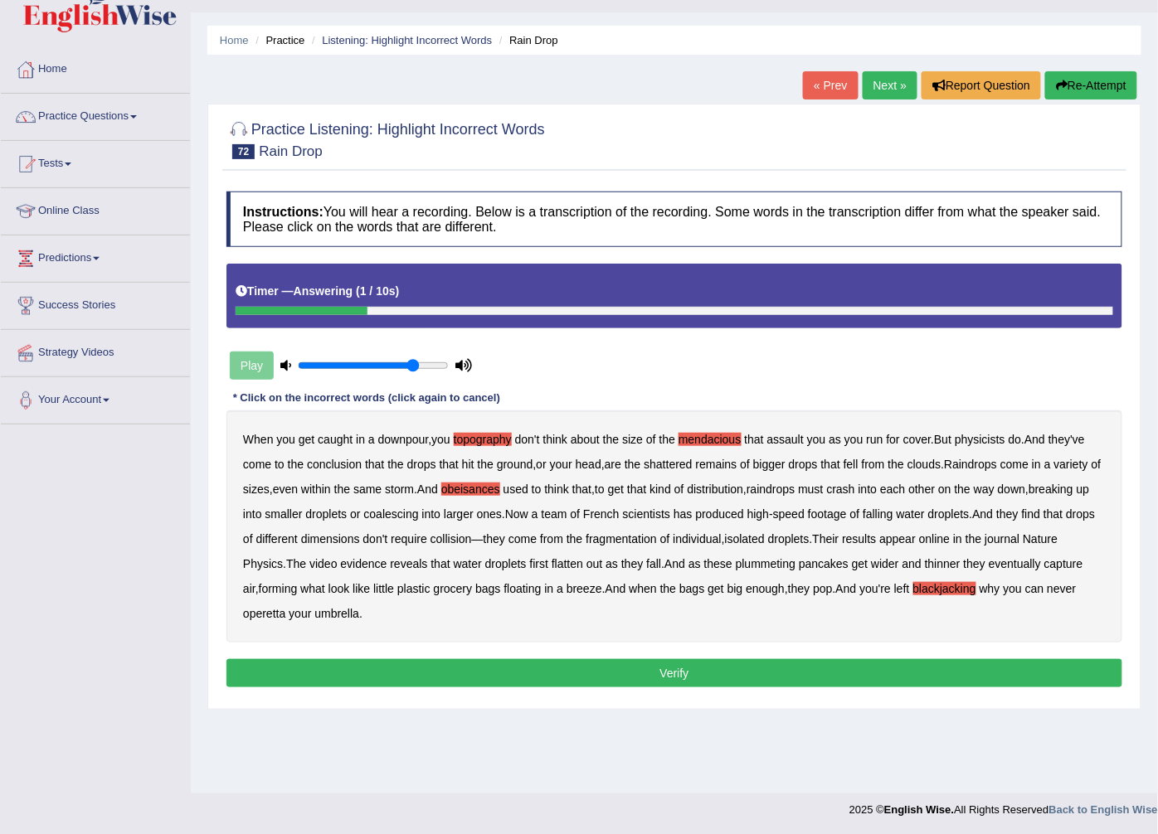
click at [260, 618] on b "operetta" at bounding box center [264, 613] width 42 height 13
click at [365, 666] on button "Verify" at bounding box center [674, 673] width 896 height 28
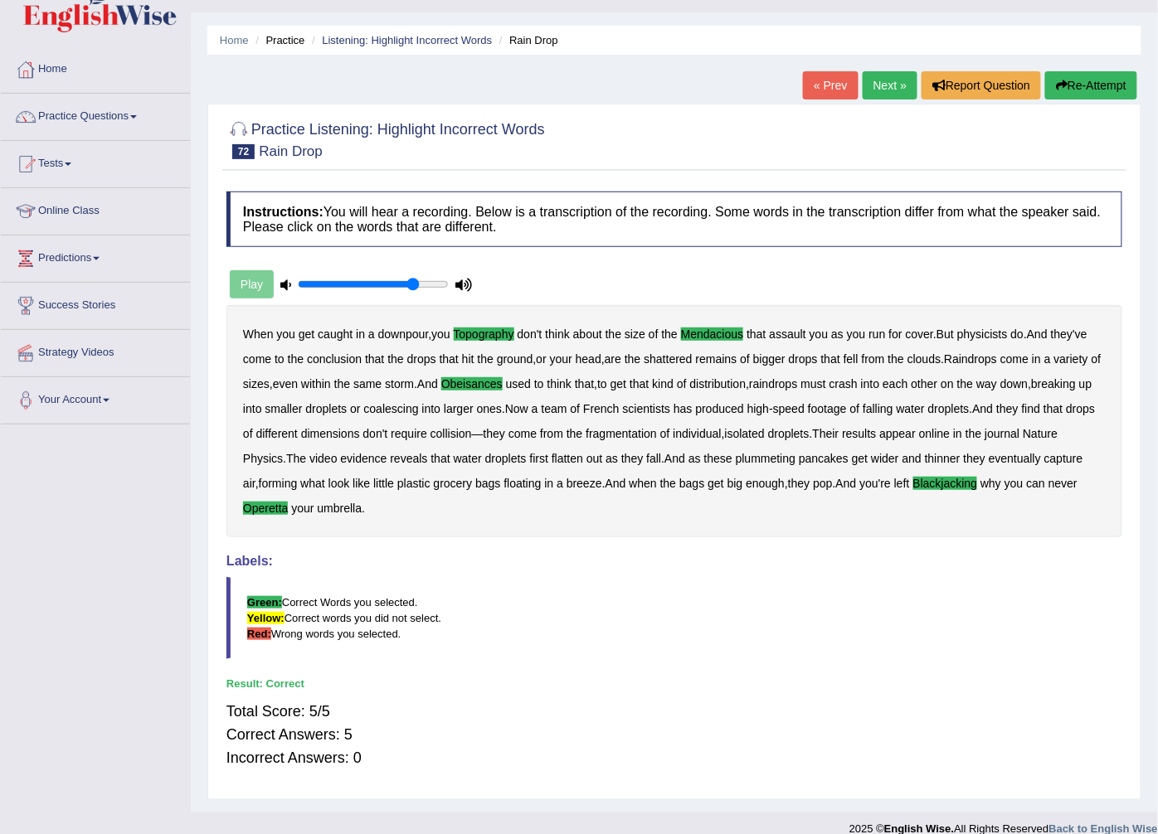
drag, startPoint x: 260, startPoint y: 493, endPoint x: 260, endPoint y: 517, distance: 23.2
click at [260, 493] on div "When you get caught in a downpour , you topography don't think about the size o…" at bounding box center [674, 421] width 896 height 232
click at [260, 517] on div "When you get caught in a downpour , you topography don't think about the size o…" at bounding box center [674, 421] width 896 height 232
click at [260, 514] on b "operetta" at bounding box center [265, 508] width 45 height 13
click at [882, 78] on link "Next »" at bounding box center [889, 85] width 55 height 28
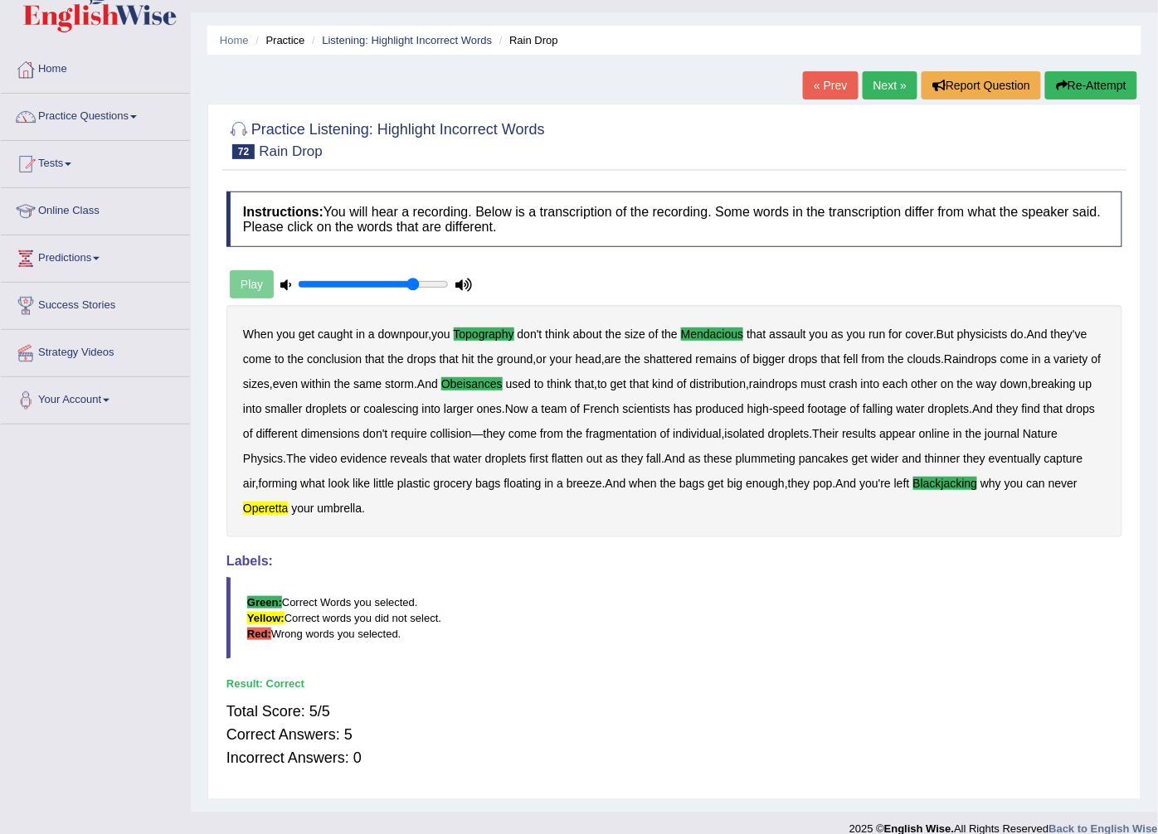
click at [882, 78] on link "Next »" at bounding box center [889, 85] width 55 height 28
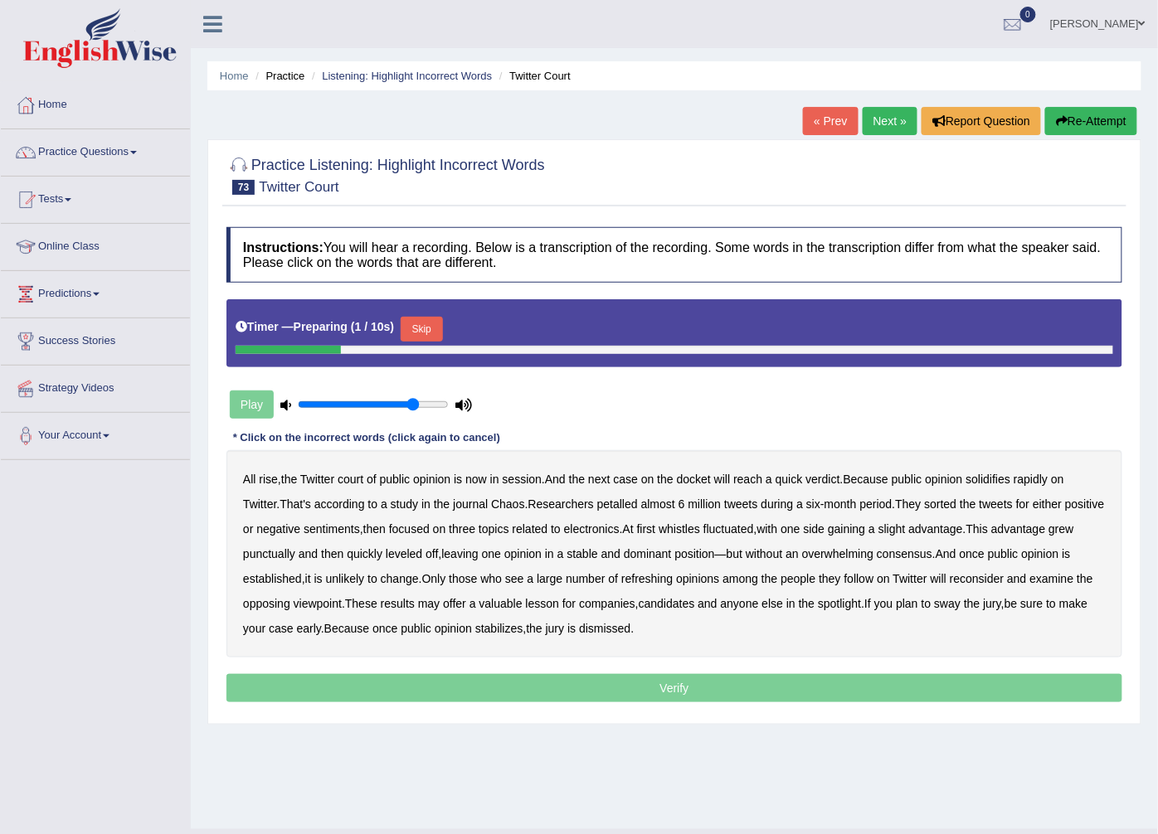
click at [425, 325] on button "Skip" at bounding box center [421, 329] width 41 height 25
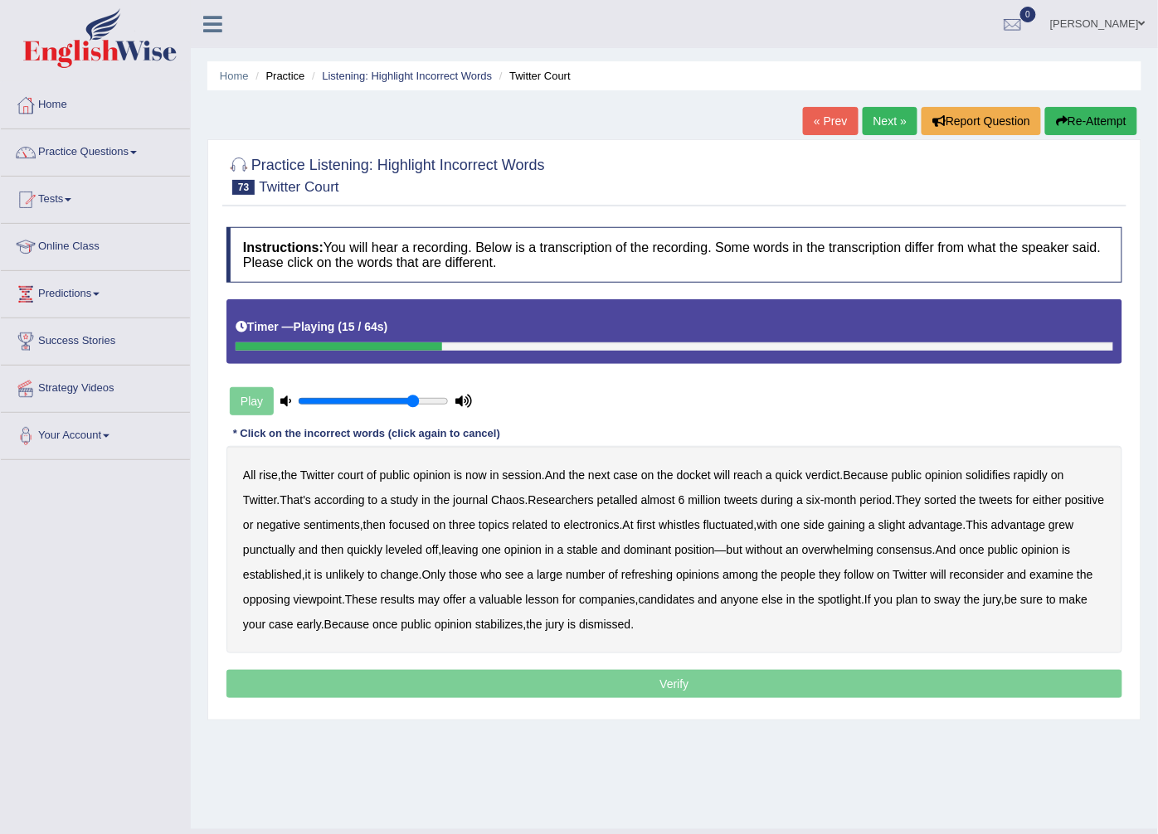
click at [633, 502] on b "petalled" at bounding box center [617, 499] width 41 height 13
click at [617, 498] on b "petalled" at bounding box center [617, 499] width 41 height 13
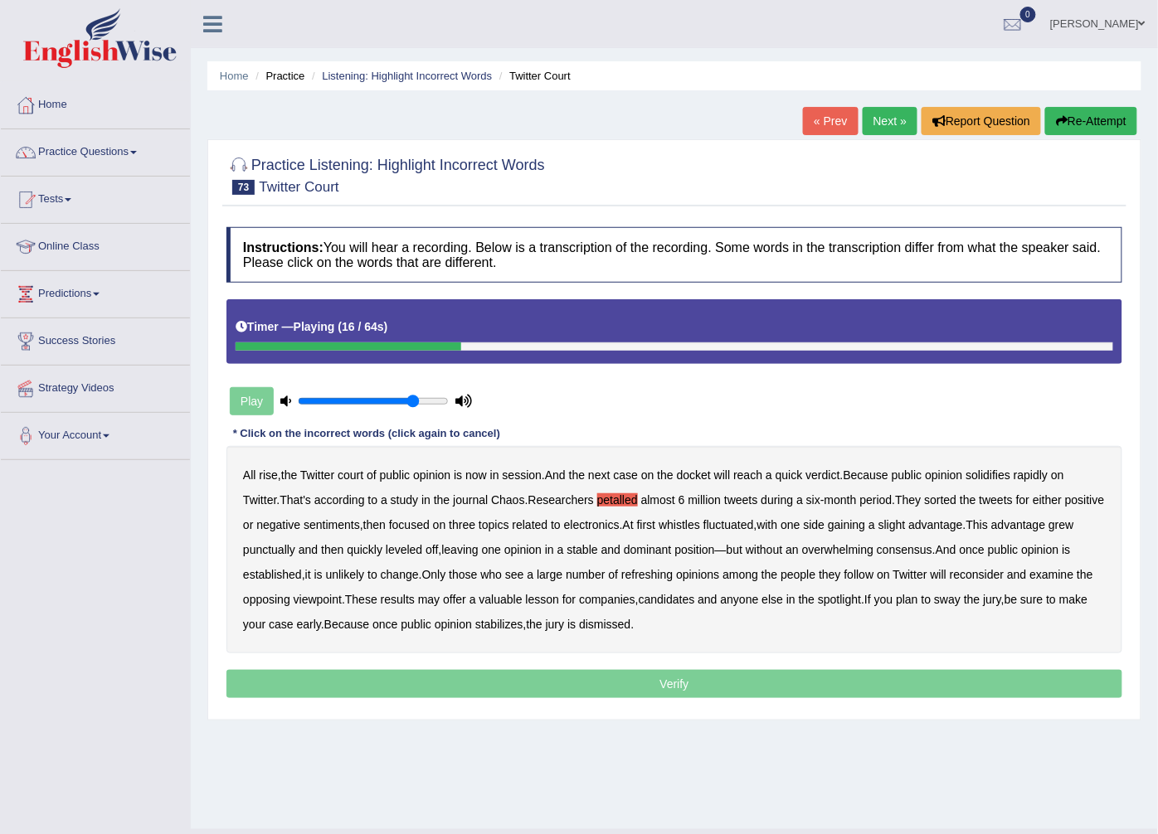
click at [617, 498] on b "petalled" at bounding box center [617, 499] width 41 height 13
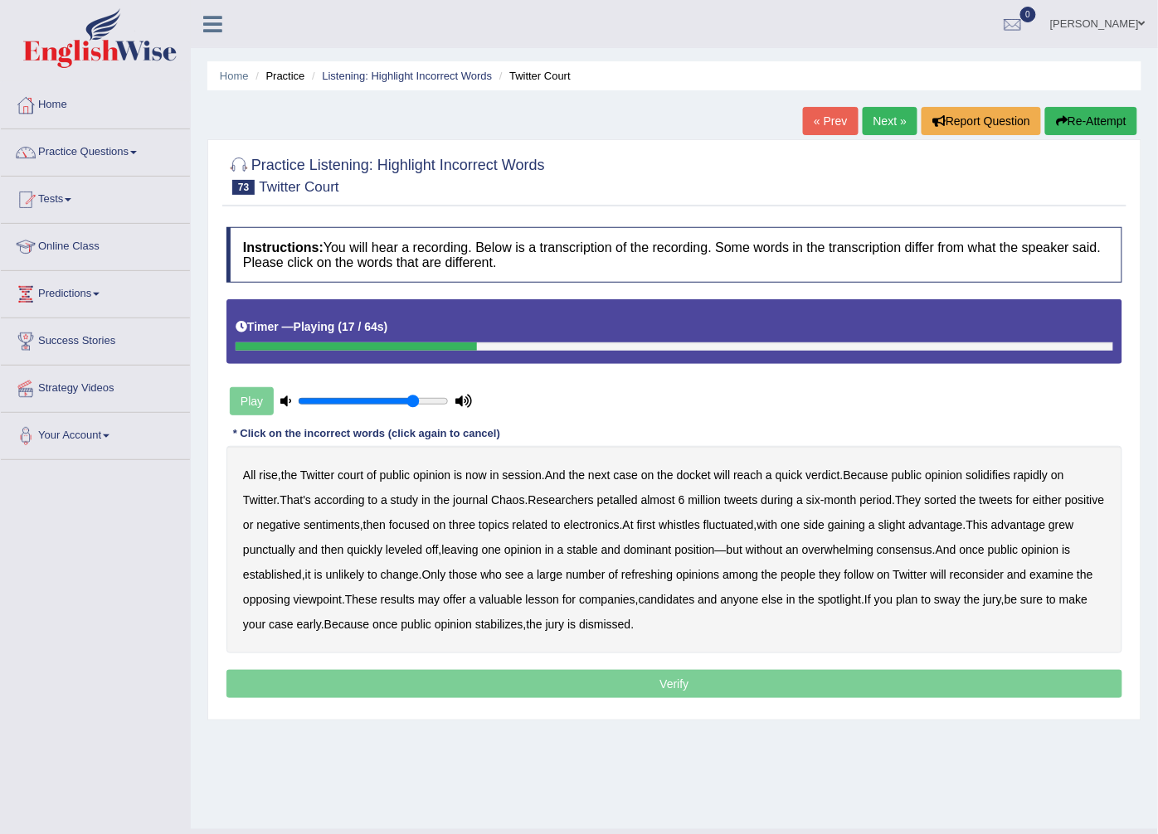
click at [617, 498] on b "petalled" at bounding box center [617, 499] width 41 height 13
click at [700, 529] on b "whistles" at bounding box center [678, 524] width 41 height 13
click at [286, 551] on b "punctually" at bounding box center [269, 549] width 52 height 13
click at [932, 550] on b "consensus" at bounding box center [904, 549] width 56 height 13
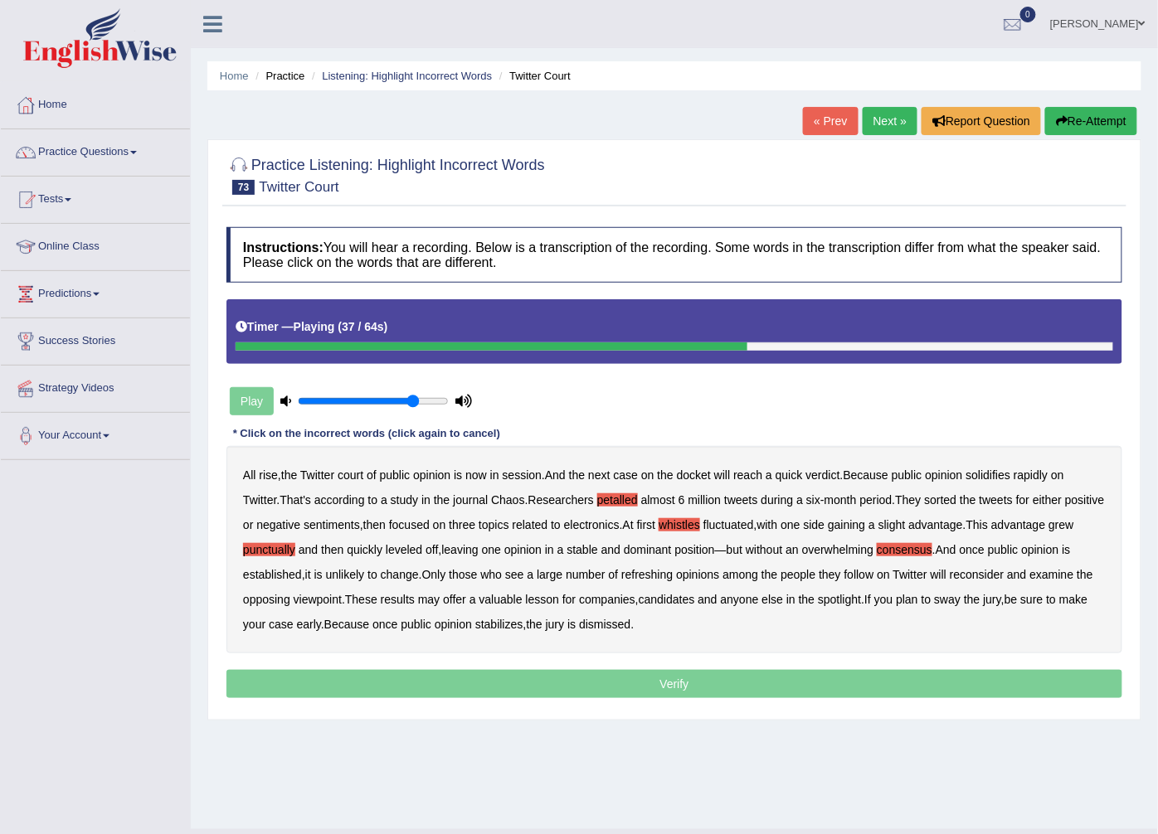
click at [932, 550] on b "consensus" at bounding box center [904, 549] width 56 height 13
click at [643, 575] on b "refreshing" at bounding box center [646, 574] width 51 height 13
drag, startPoint x: 624, startPoint y: 682, endPoint x: 585, endPoint y: 697, distance: 41.7
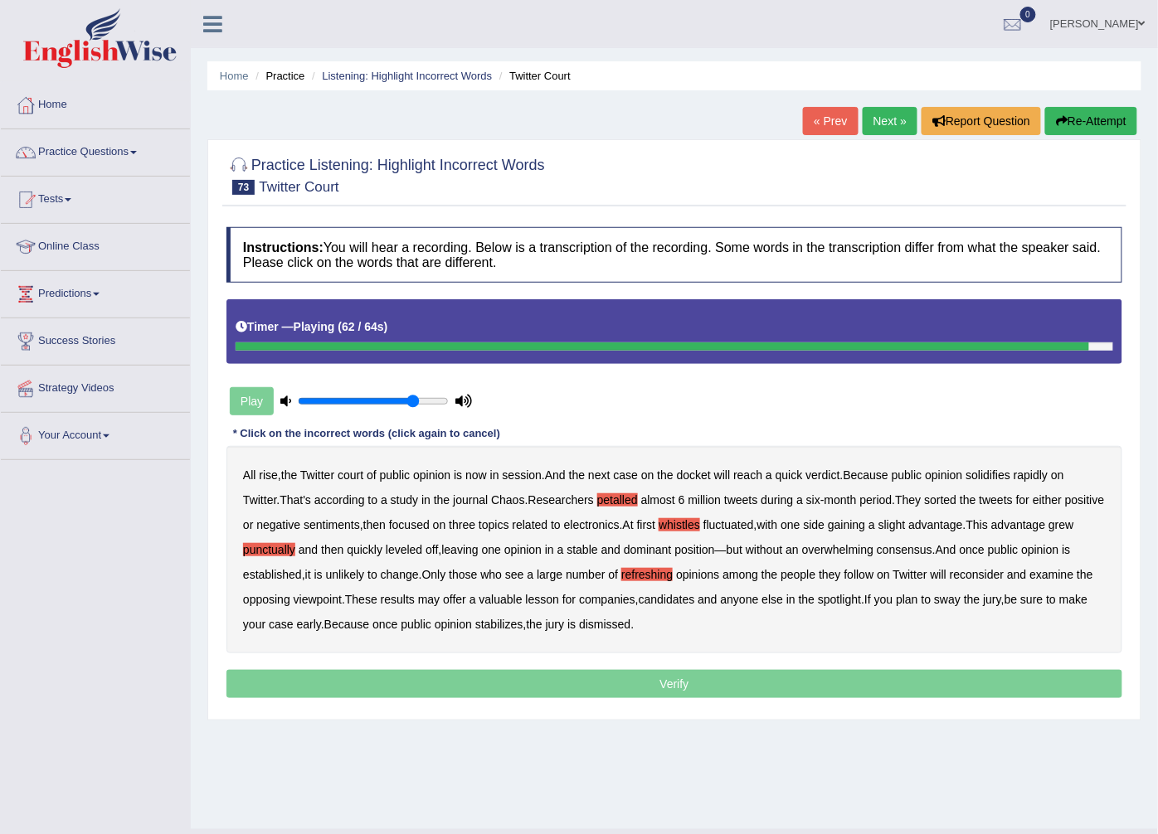
click at [591, 697] on p "Verify" at bounding box center [674, 684] width 896 height 28
click at [576, 683] on p "Verify" at bounding box center [674, 684] width 896 height 28
click at [577, 677] on p "Verify" at bounding box center [674, 684] width 896 height 28
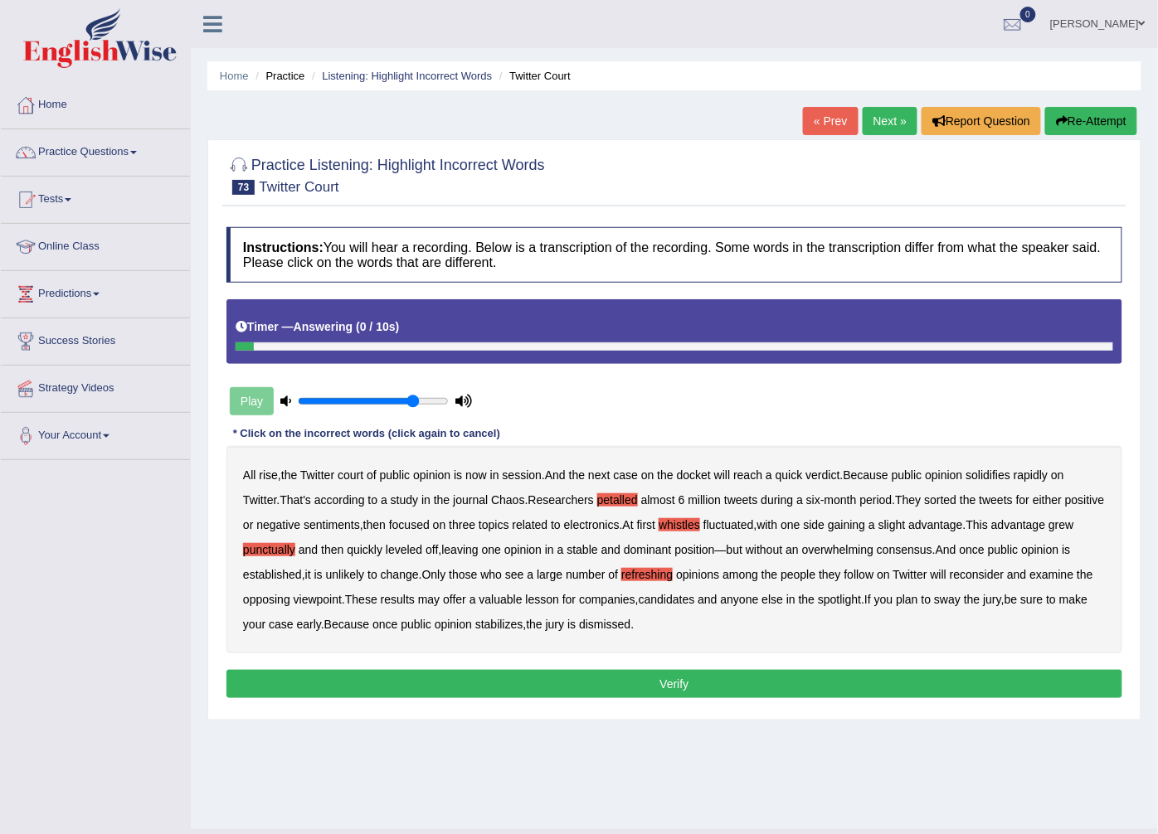
click at [577, 677] on button "Verify" at bounding box center [674, 684] width 896 height 28
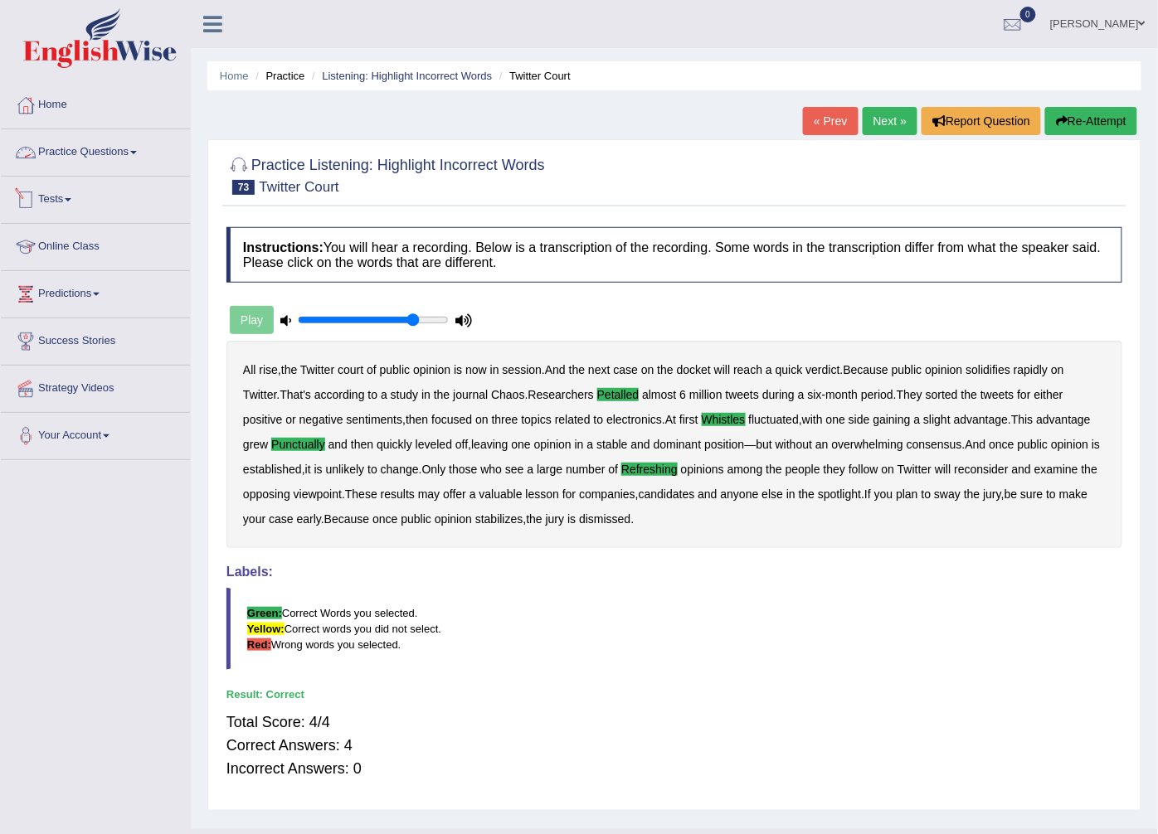
click at [75, 158] on link "Practice Questions" at bounding box center [95, 149] width 189 height 41
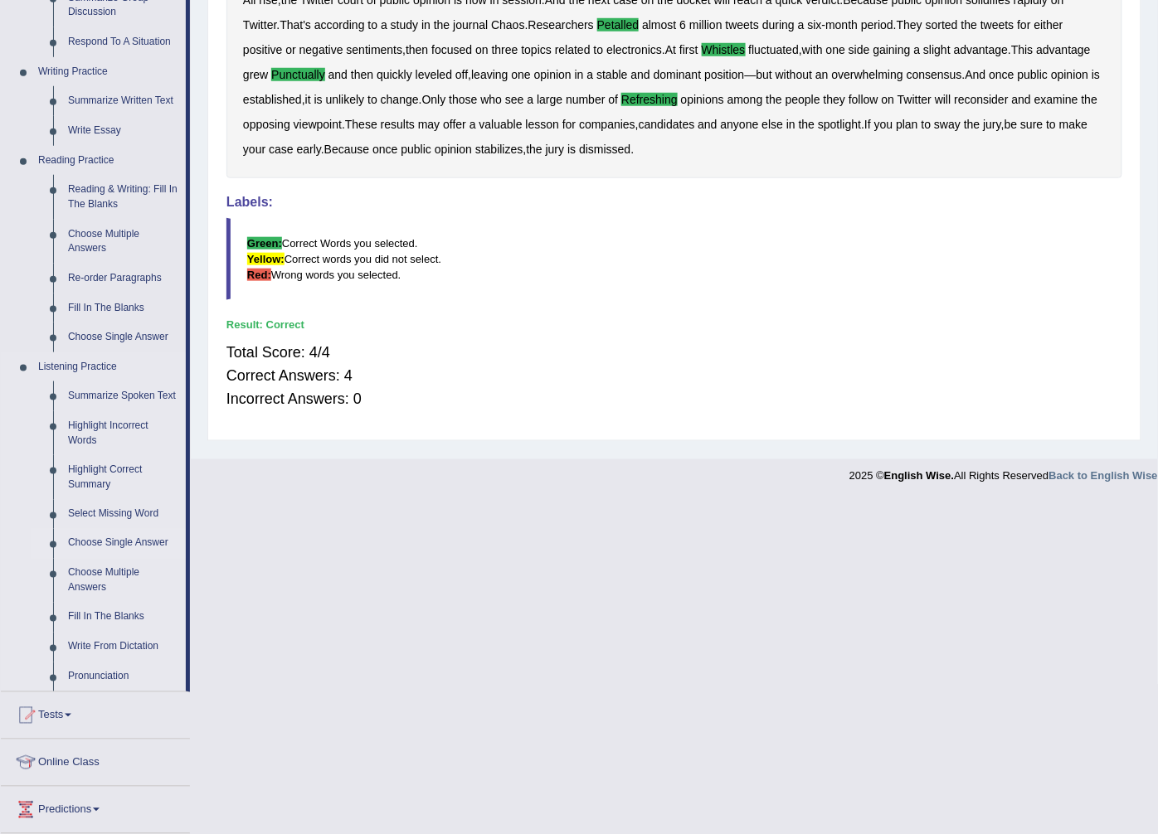
scroll to position [512, 0]
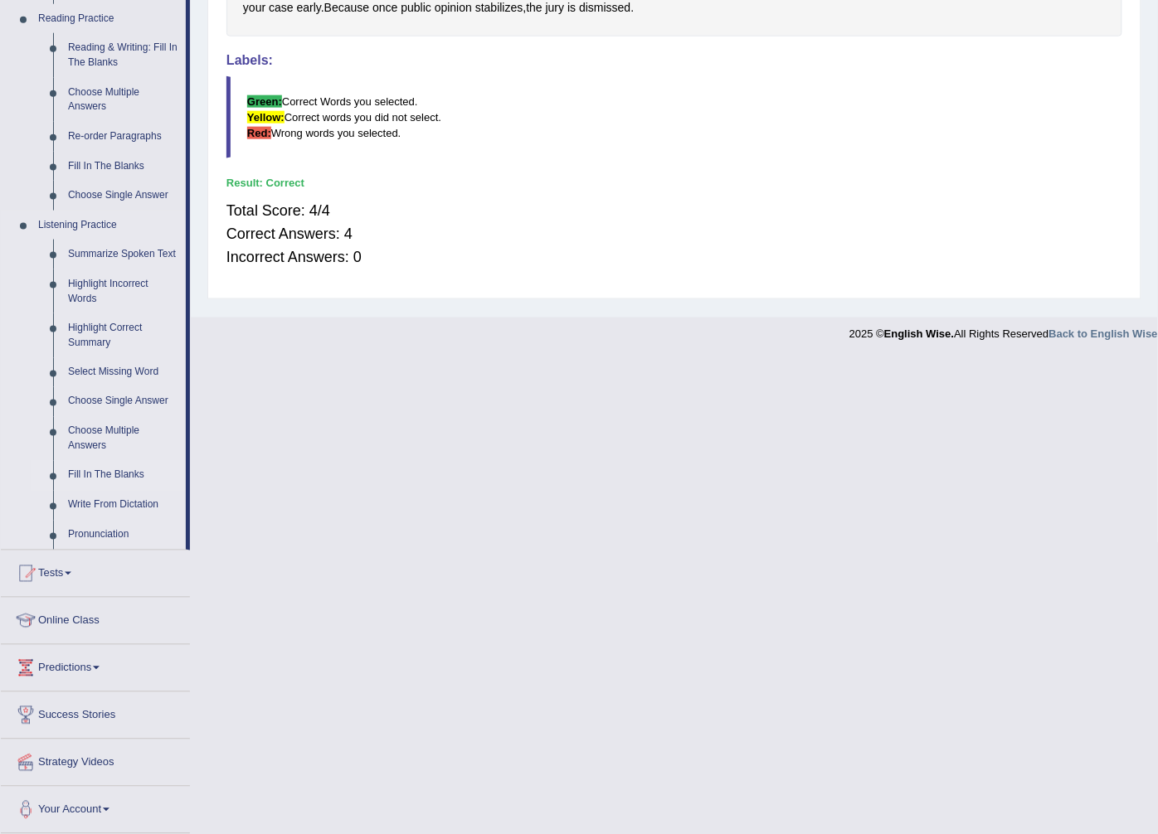
click at [106, 465] on link "Fill In The Blanks" at bounding box center [123, 476] width 125 height 30
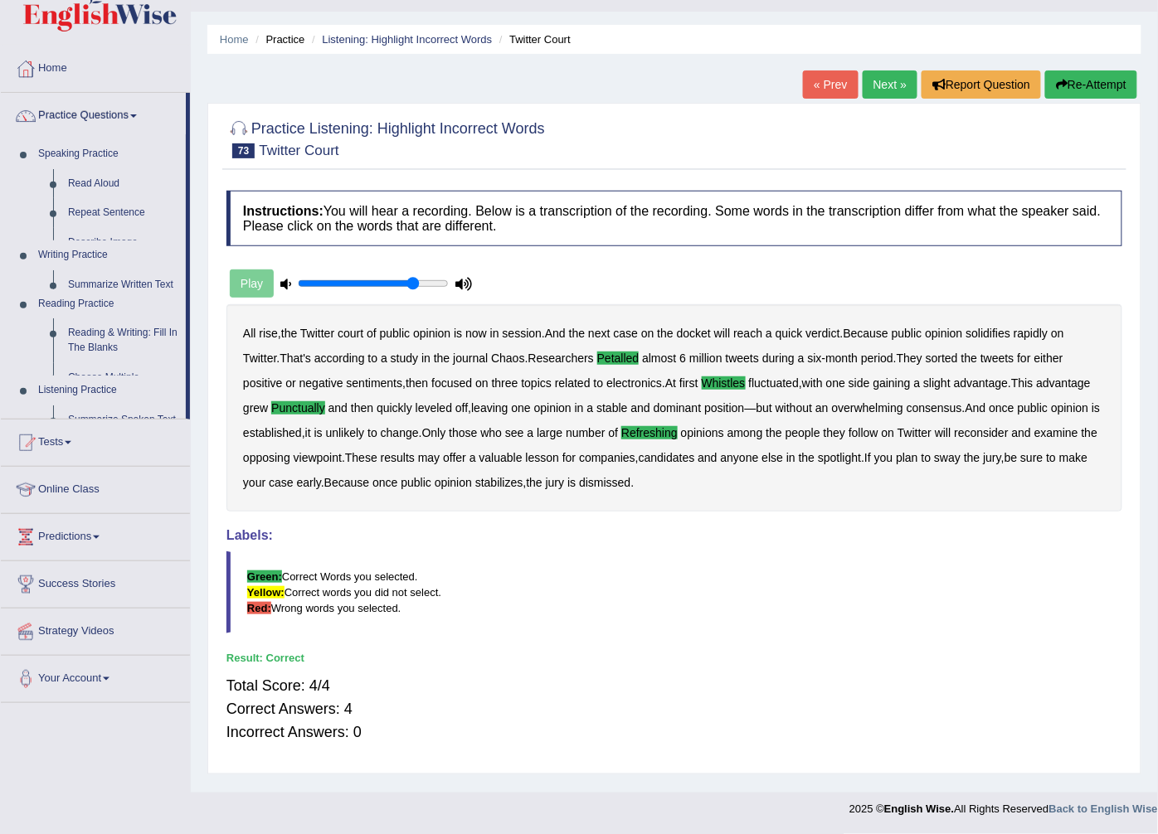
scroll to position [36, 0]
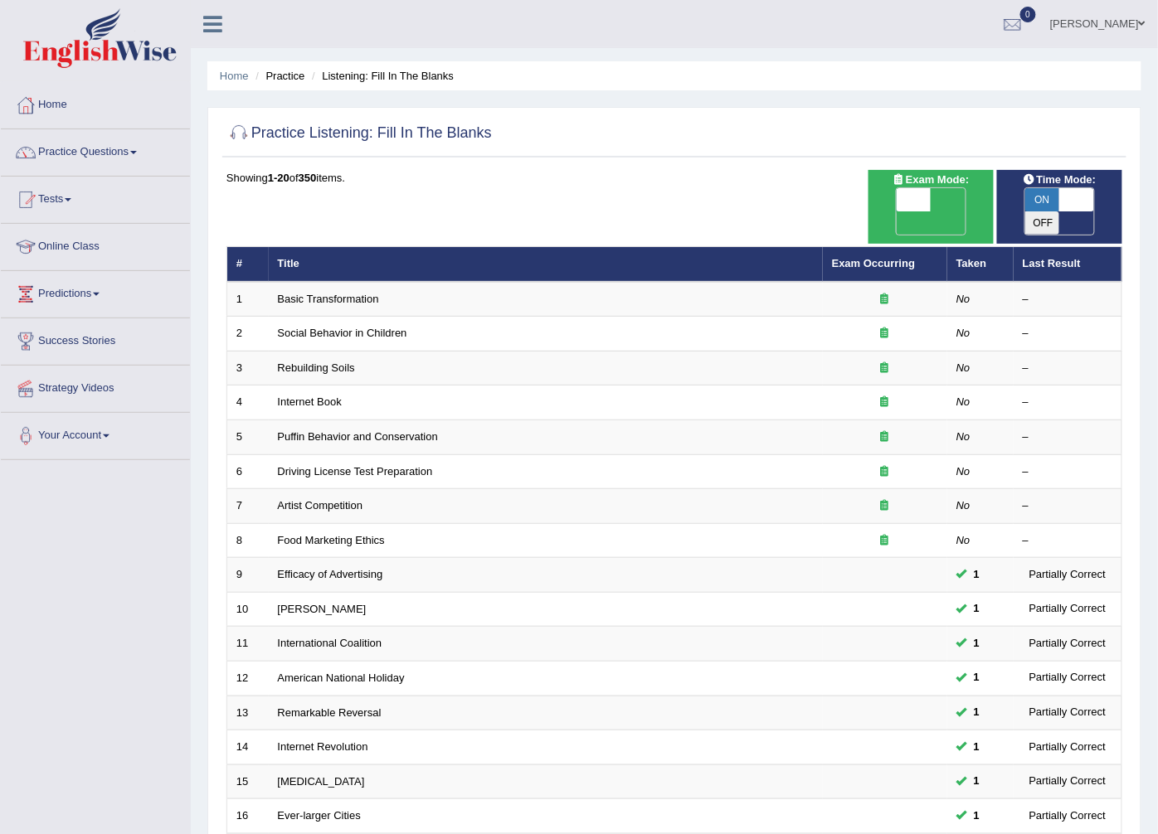
scroll to position [265, 0]
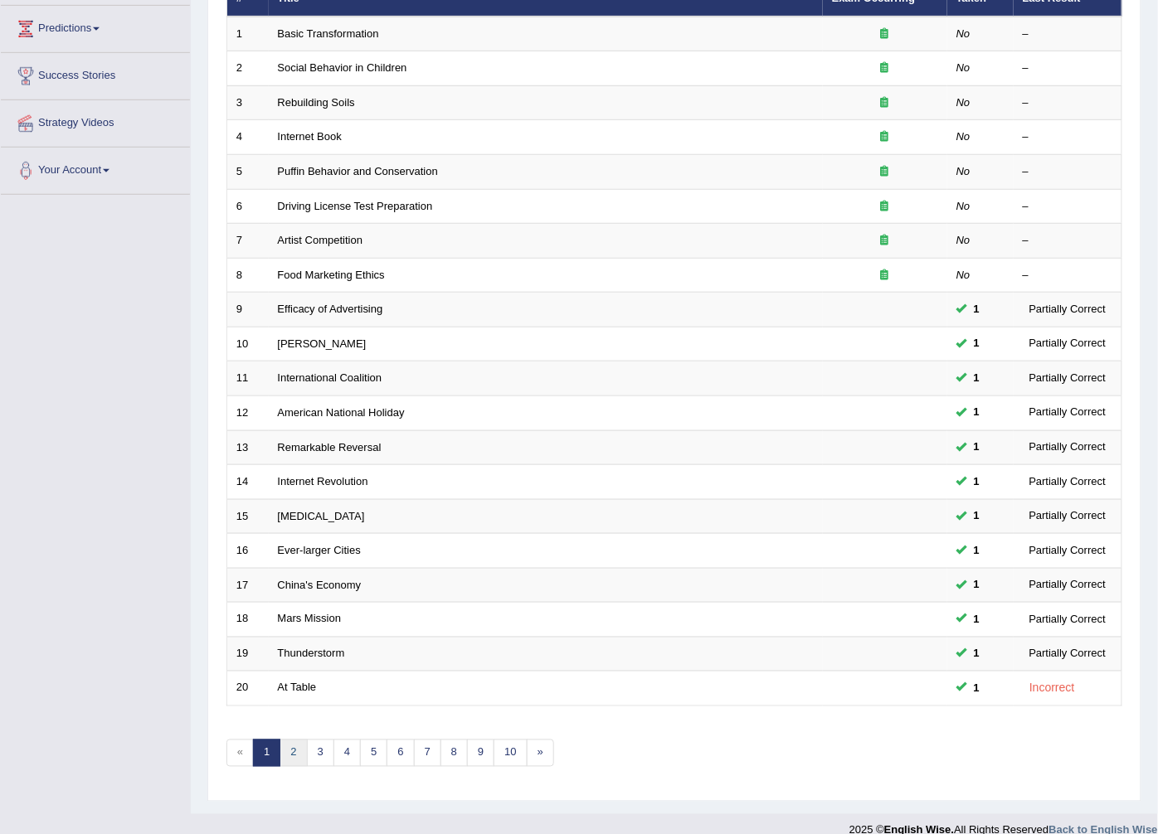
click at [296, 740] on link "2" at bounding box center [292, 753] width 27 height 27
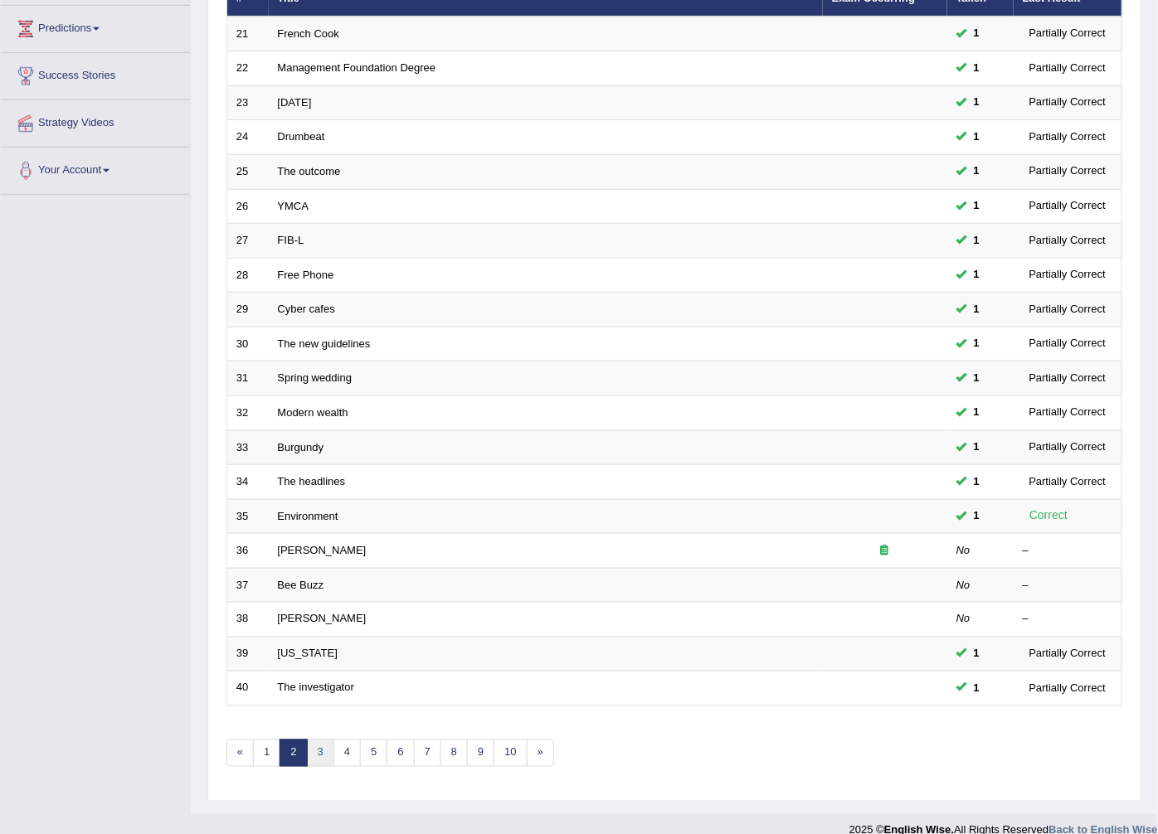
click at [330, 740] on link "3" at bounding box center [320, 753] width 27 height 27
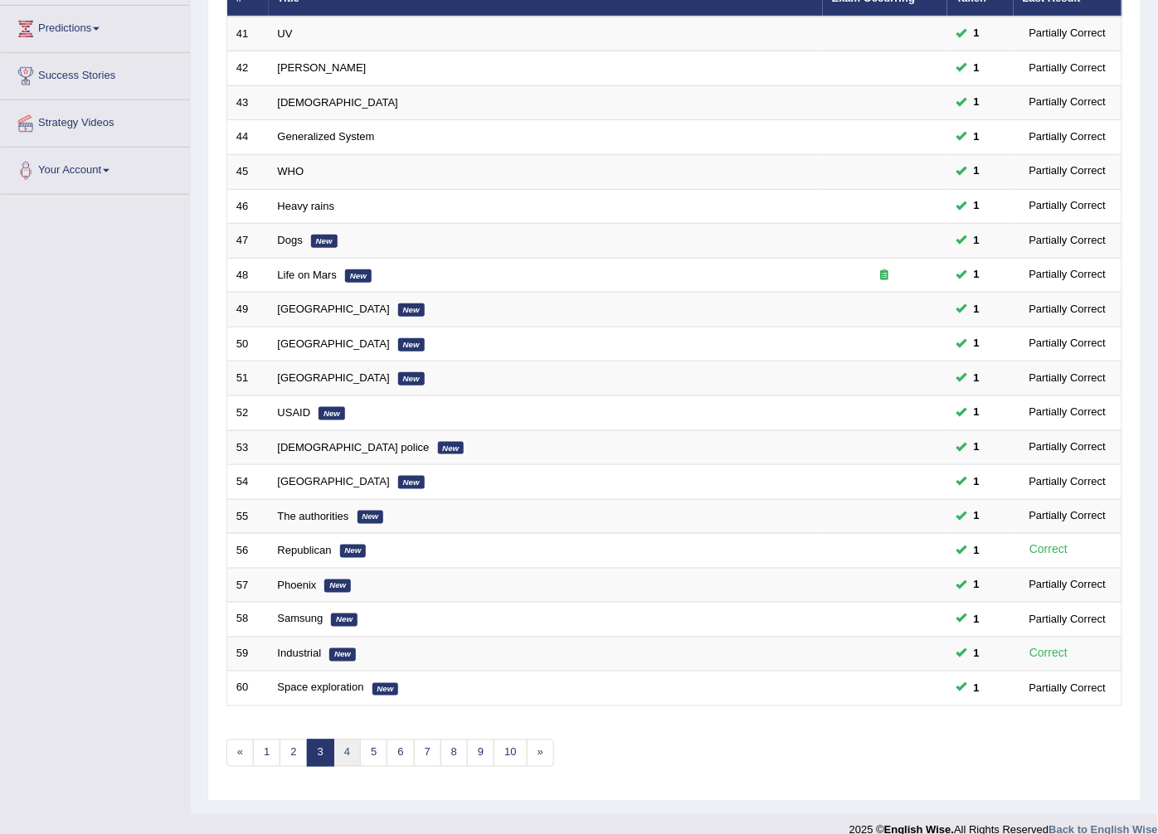
click at [353, 740] on link "4" at bounding box center [346, 753] width 27 height 27
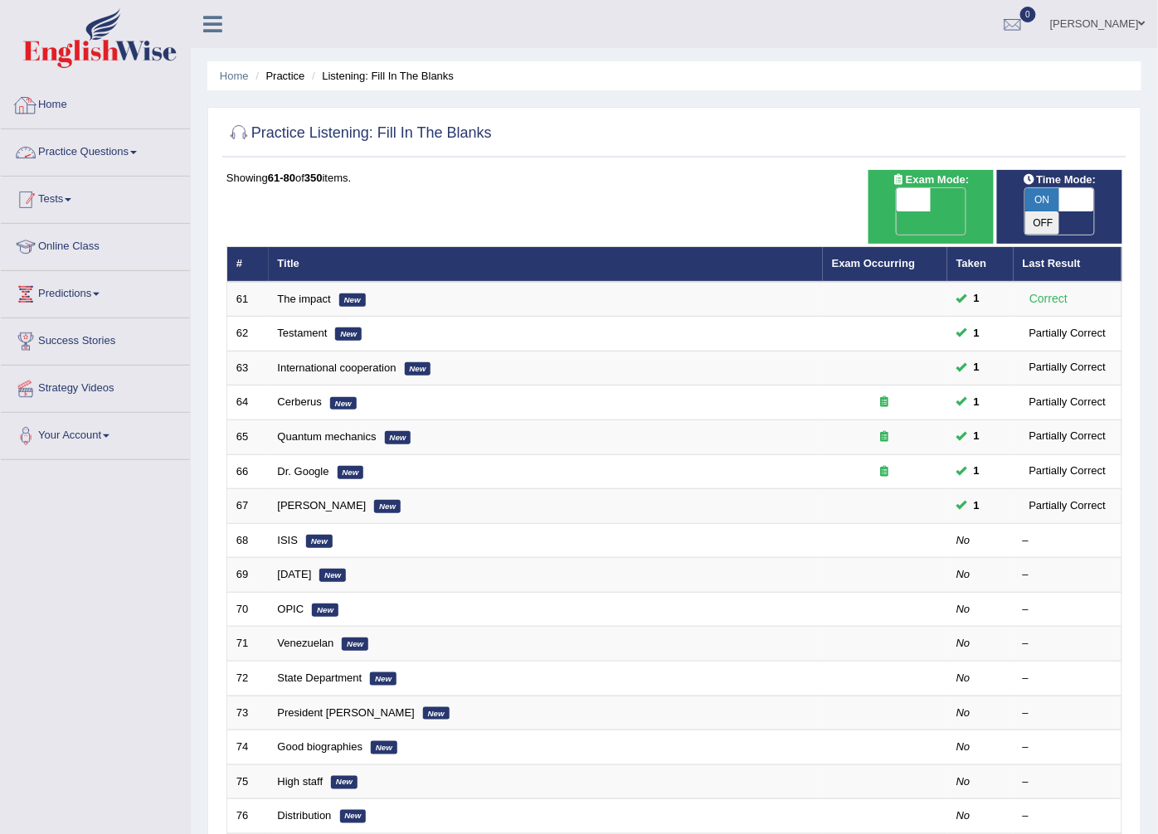
click at [46, 199] on link "Tests" at bounding box center [95, 197] width 189 height 41
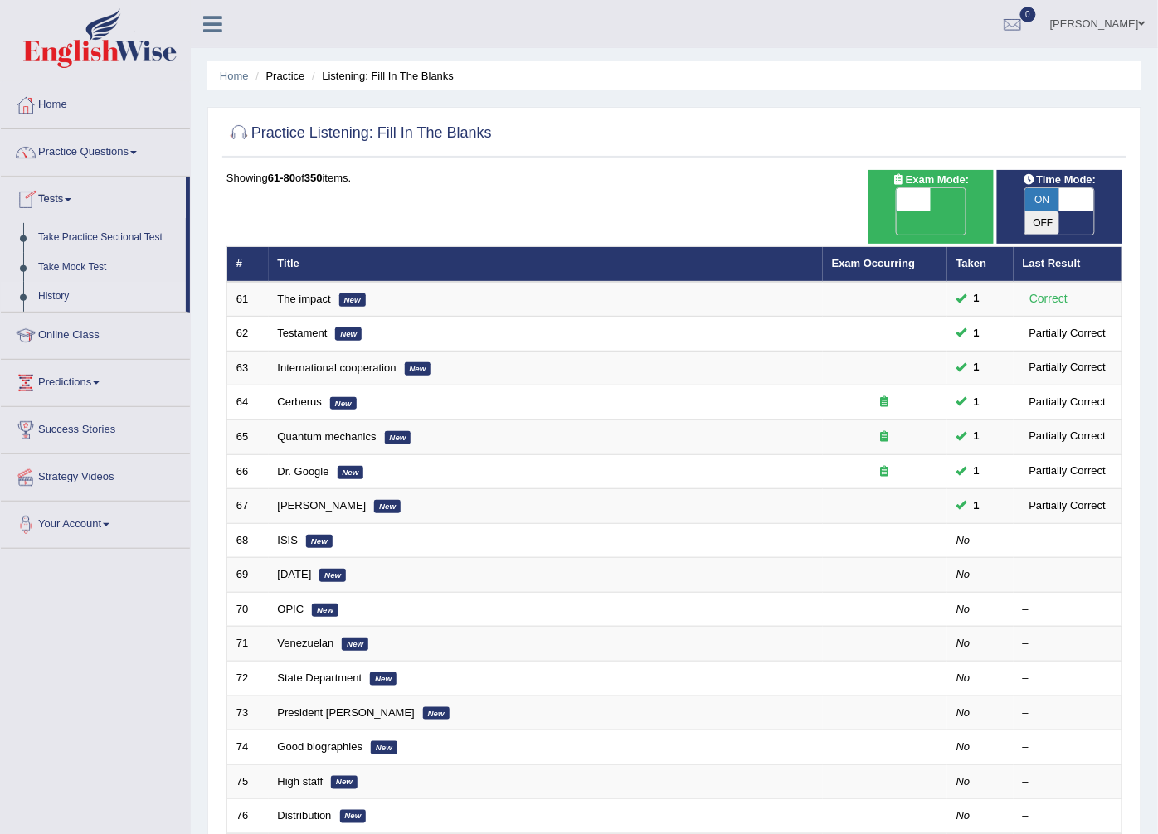
click at [75, 286] on link "History" at bounding box center [108, 297] width 155 height 30
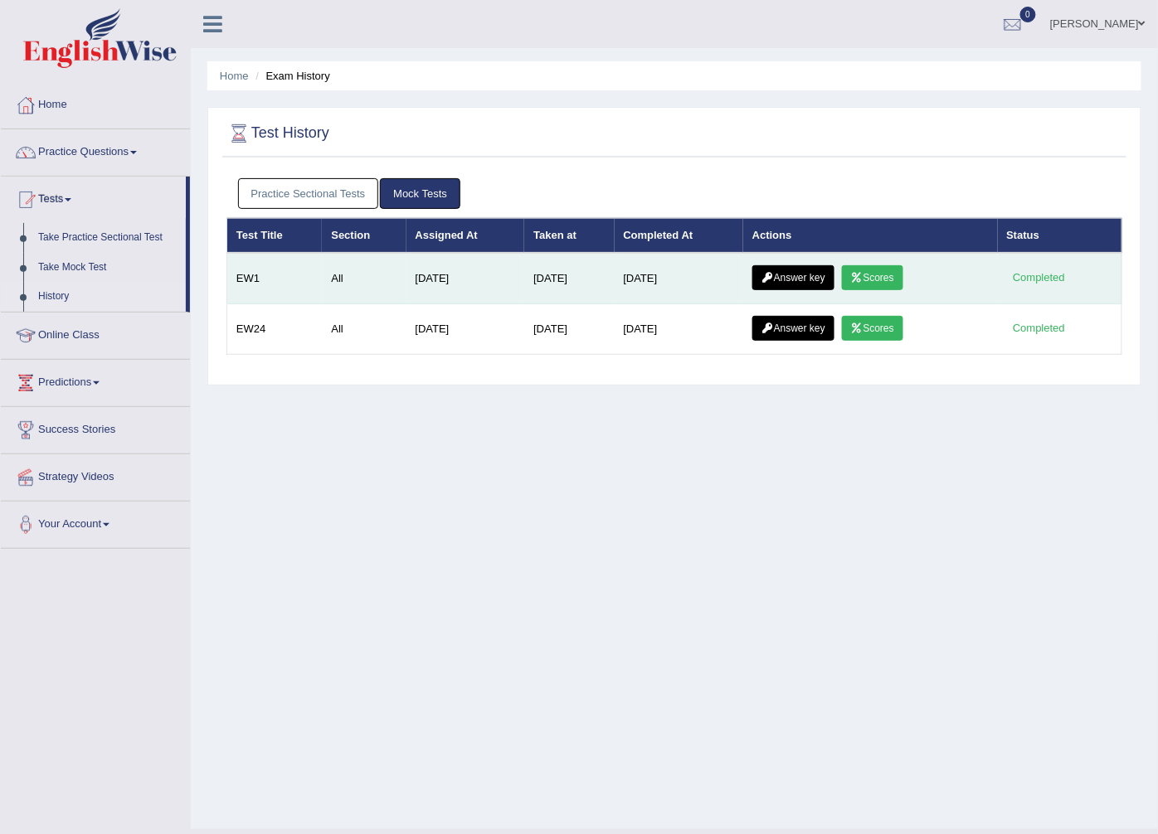
click at [880, 276] on link "Scores" at bounding box center [872, 277] width 61 height 25
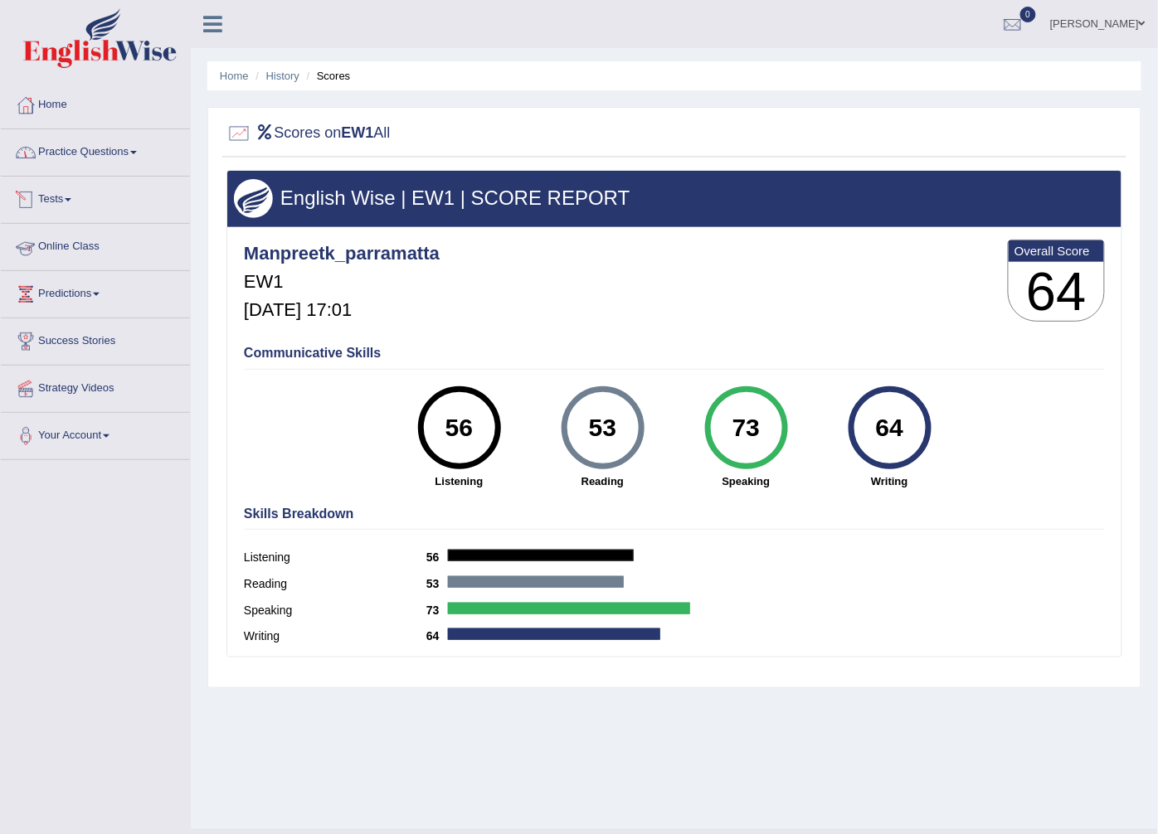
click at [94, 162] on link "Practice Questions" at bounding box center [95, 149] width 189 height 41
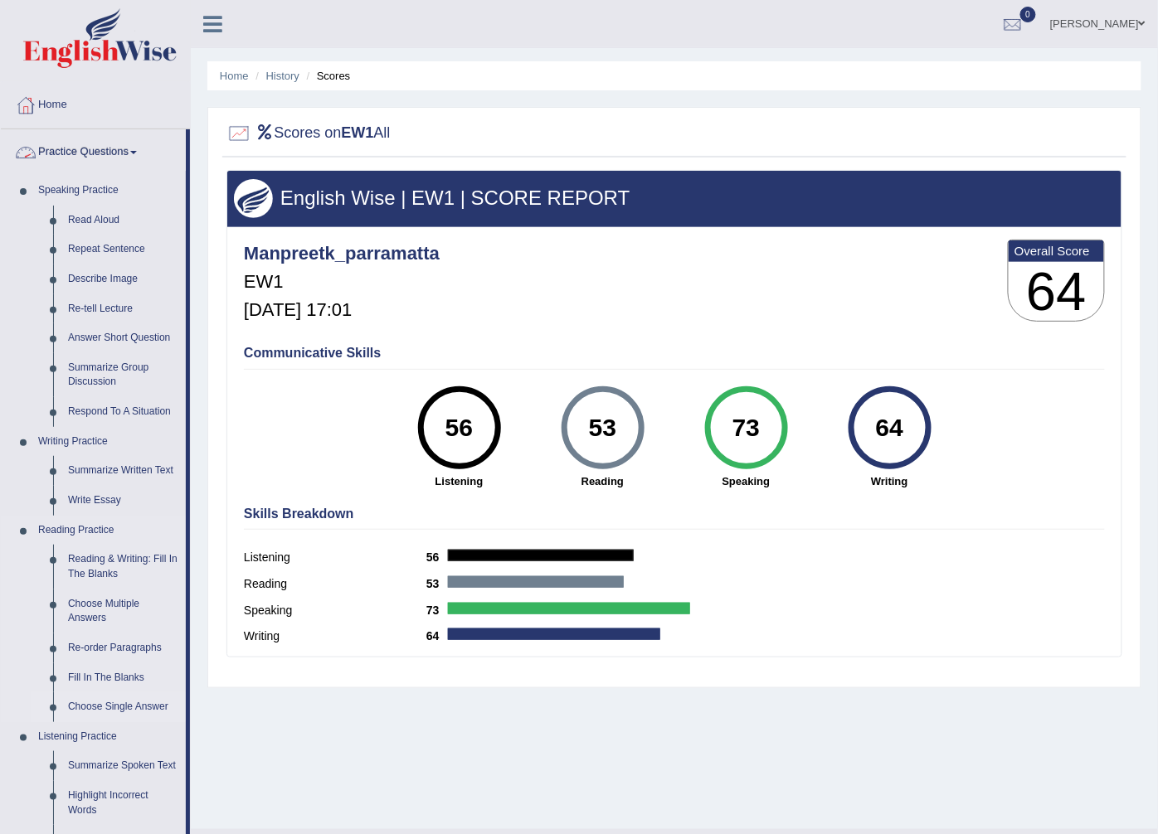
scroll to position [368, 0]
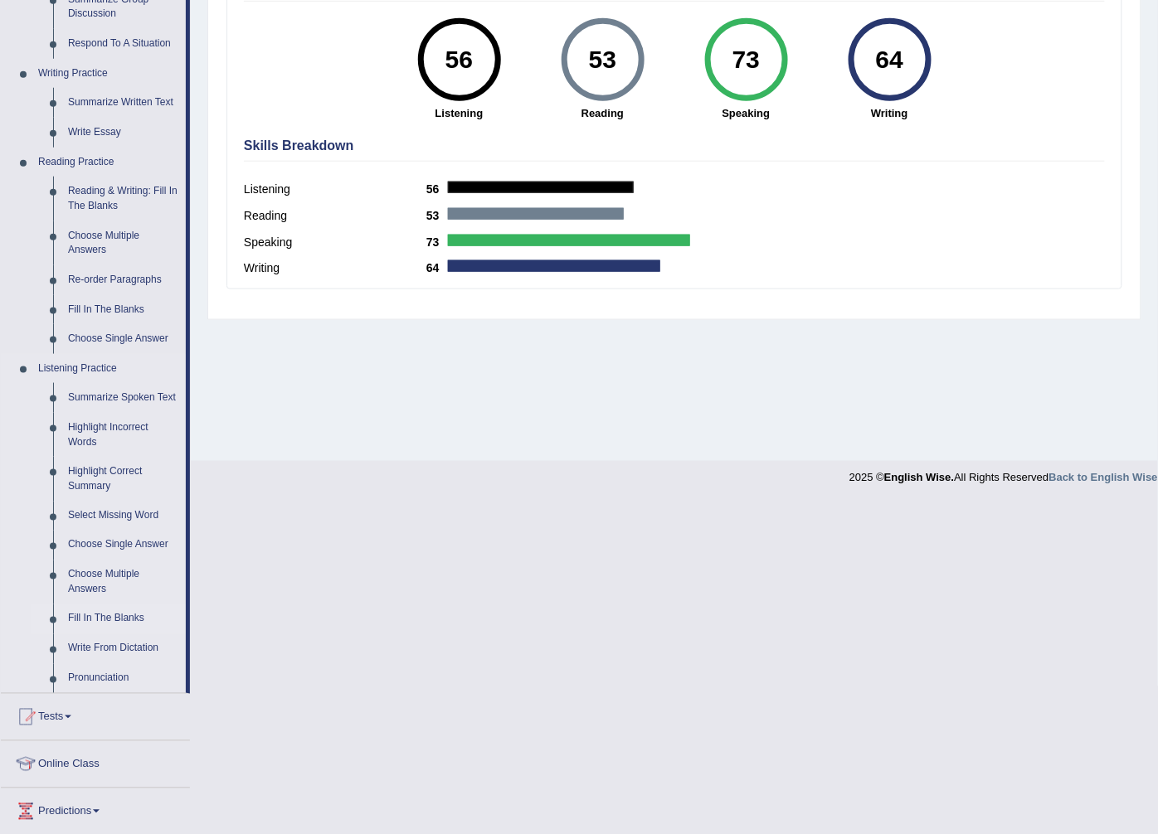
click at [93, 615] on link "Fill In The Blanks" at bounding box center [123, 620] width 125 height 30
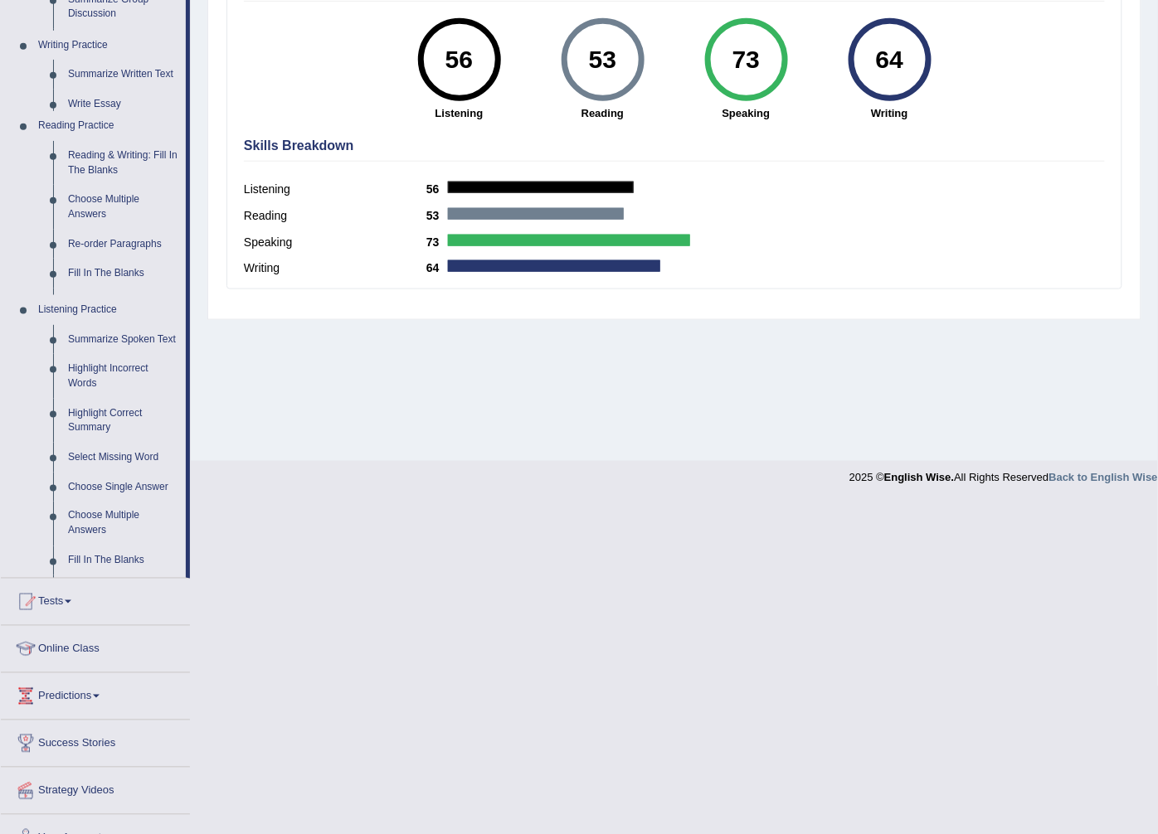
scroll to position [36, 0]
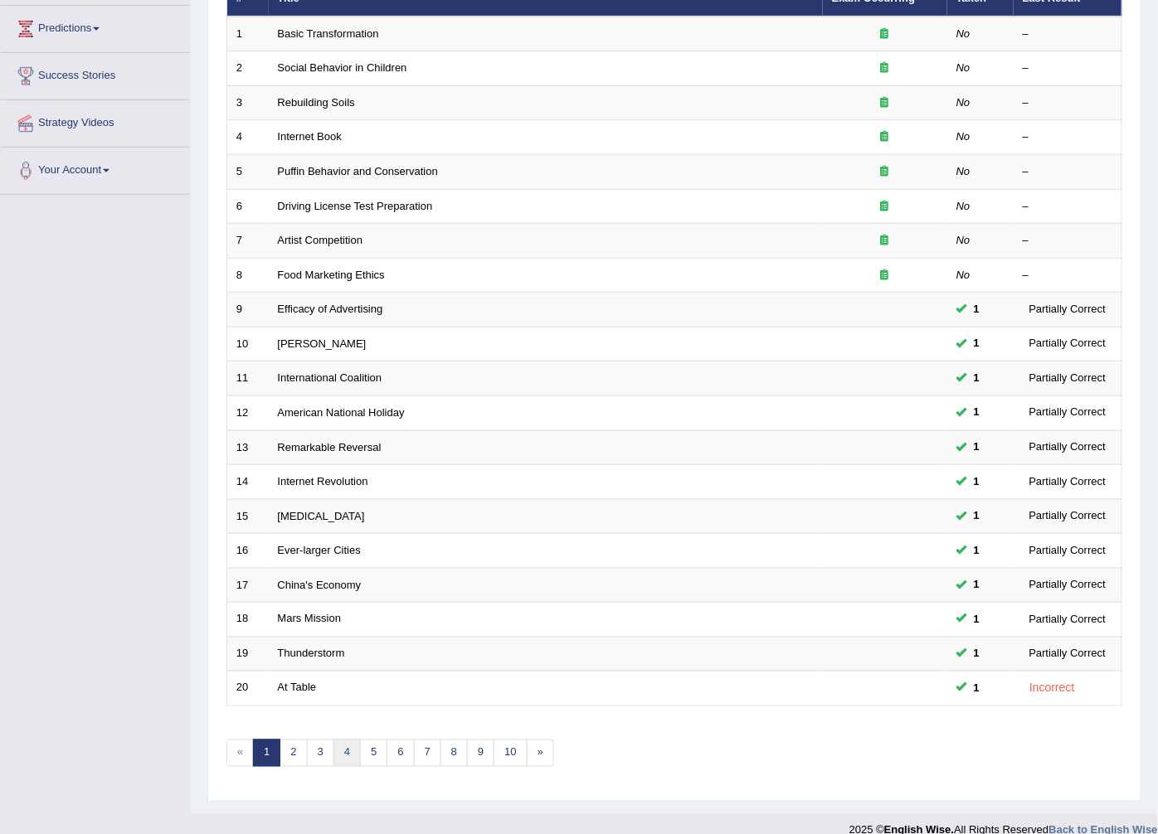
click at [352, 740] on link "4" at bounding box center [346, 753] width 27 height 27
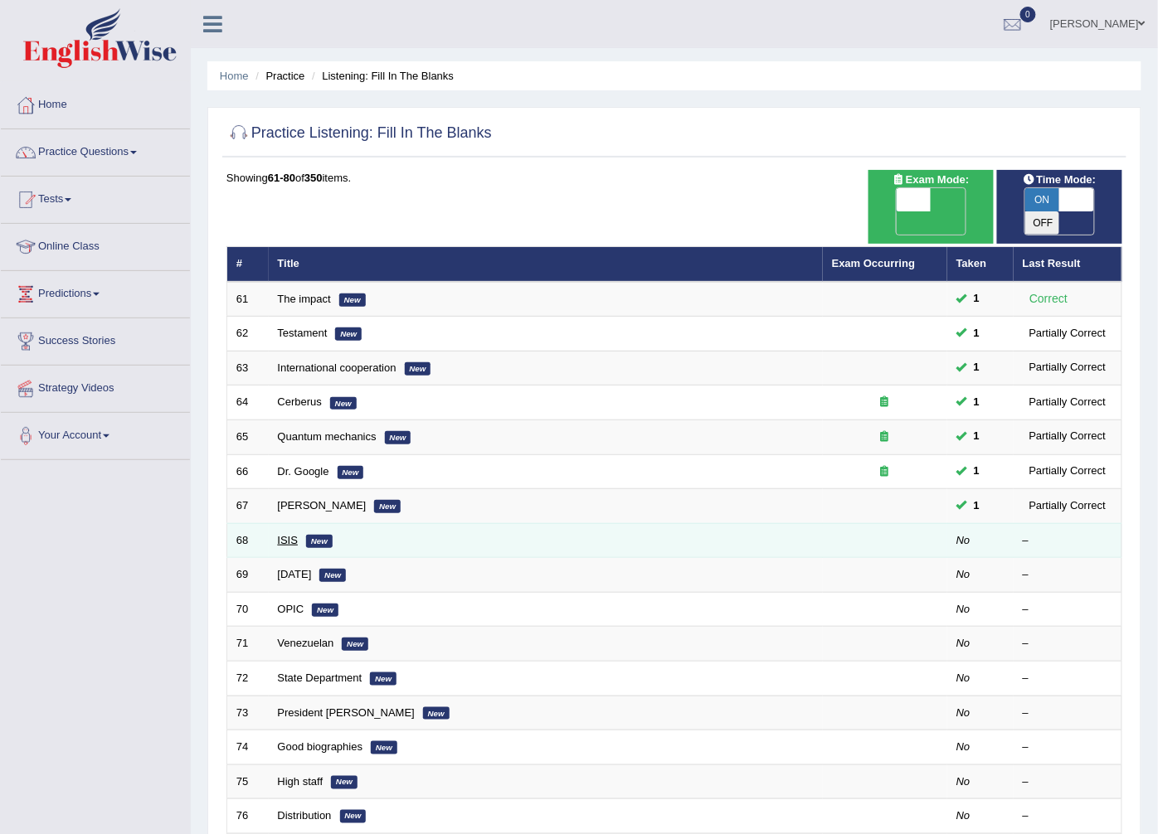
click at [279, 534] on link "ISIS" at bounding box center [288, 540] width 21 height 12
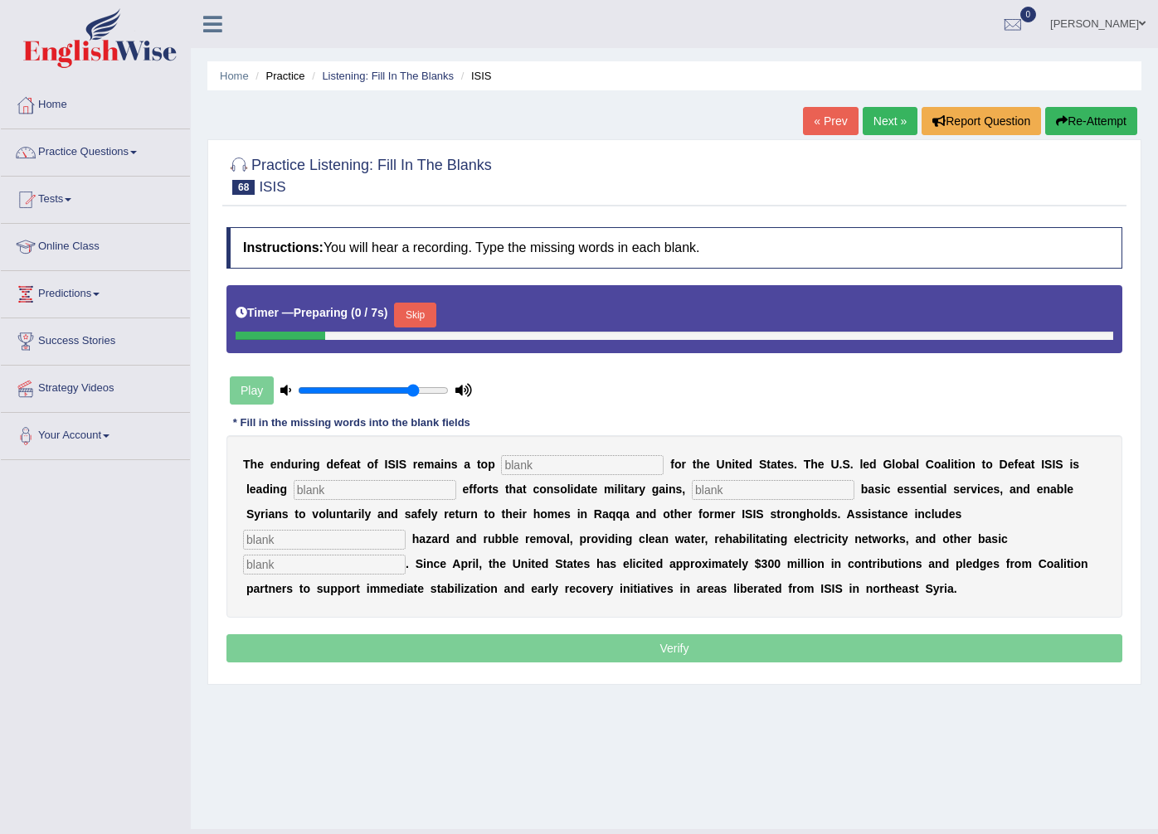
click at [511, 466] on input "text" at bounding box center [582, 465] width 163 height 20
